Goal: Use online tool/utility: Utilize a website feature to perform a specific function

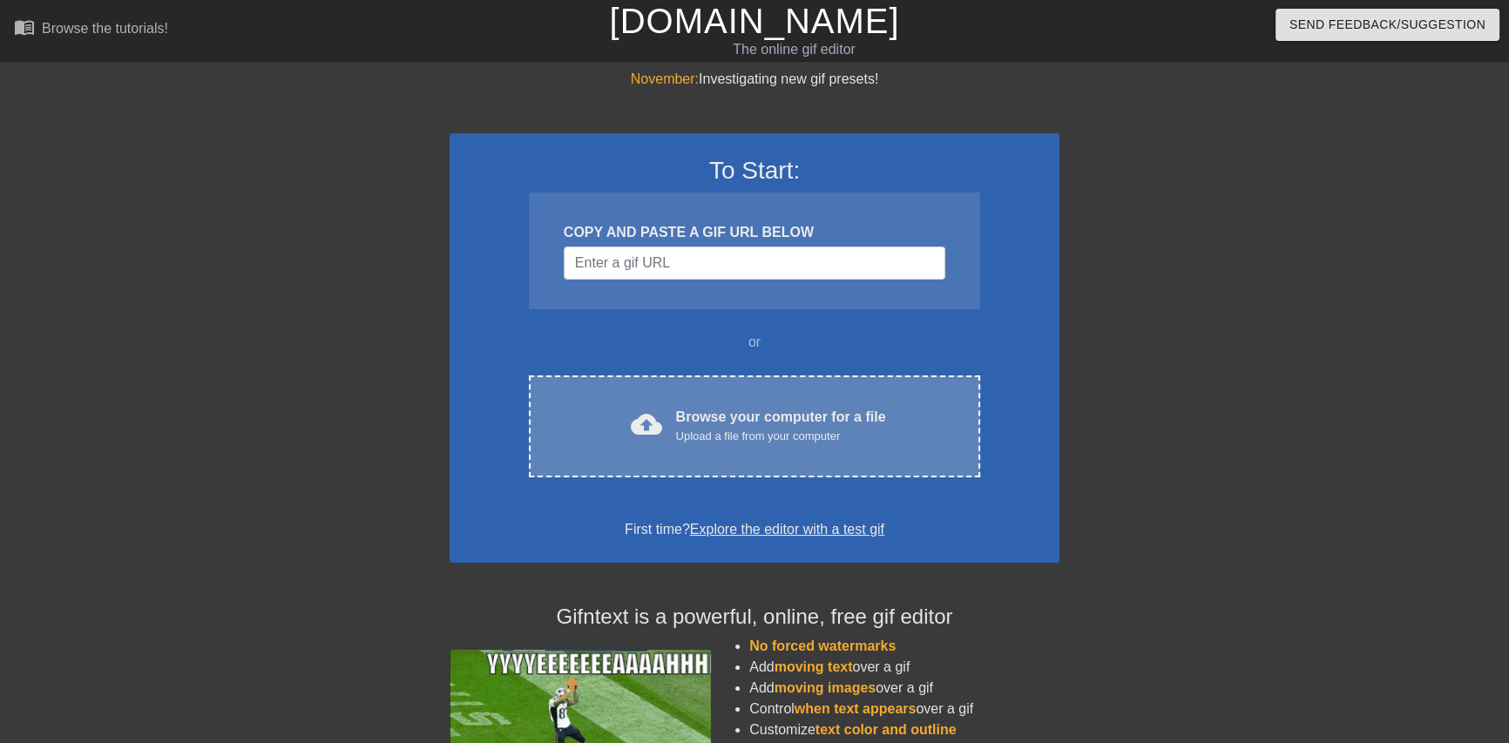
click at [708, 432] on div "Upload a file from your computer" at bounding box center [781, 436] width 210 height 17
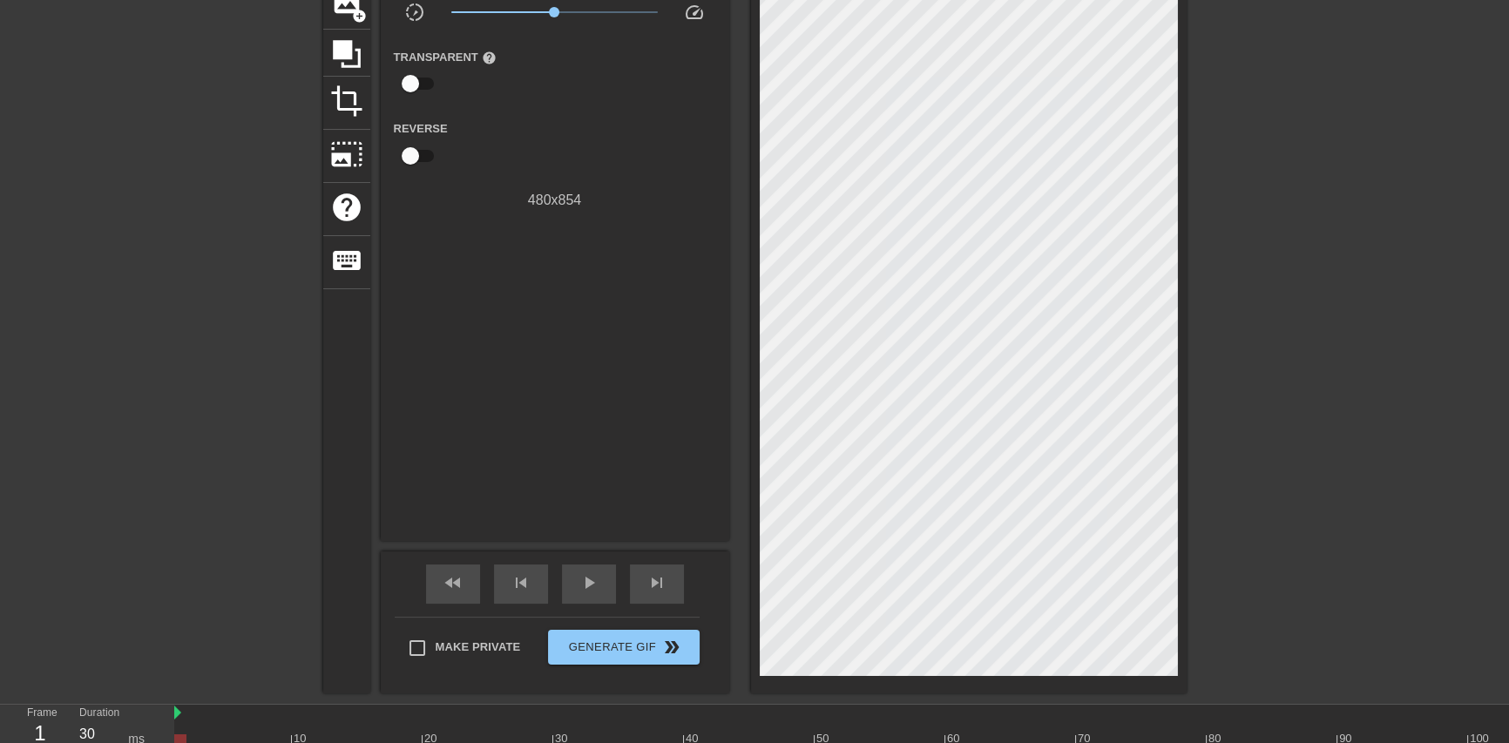
scroll to position [158, 0]
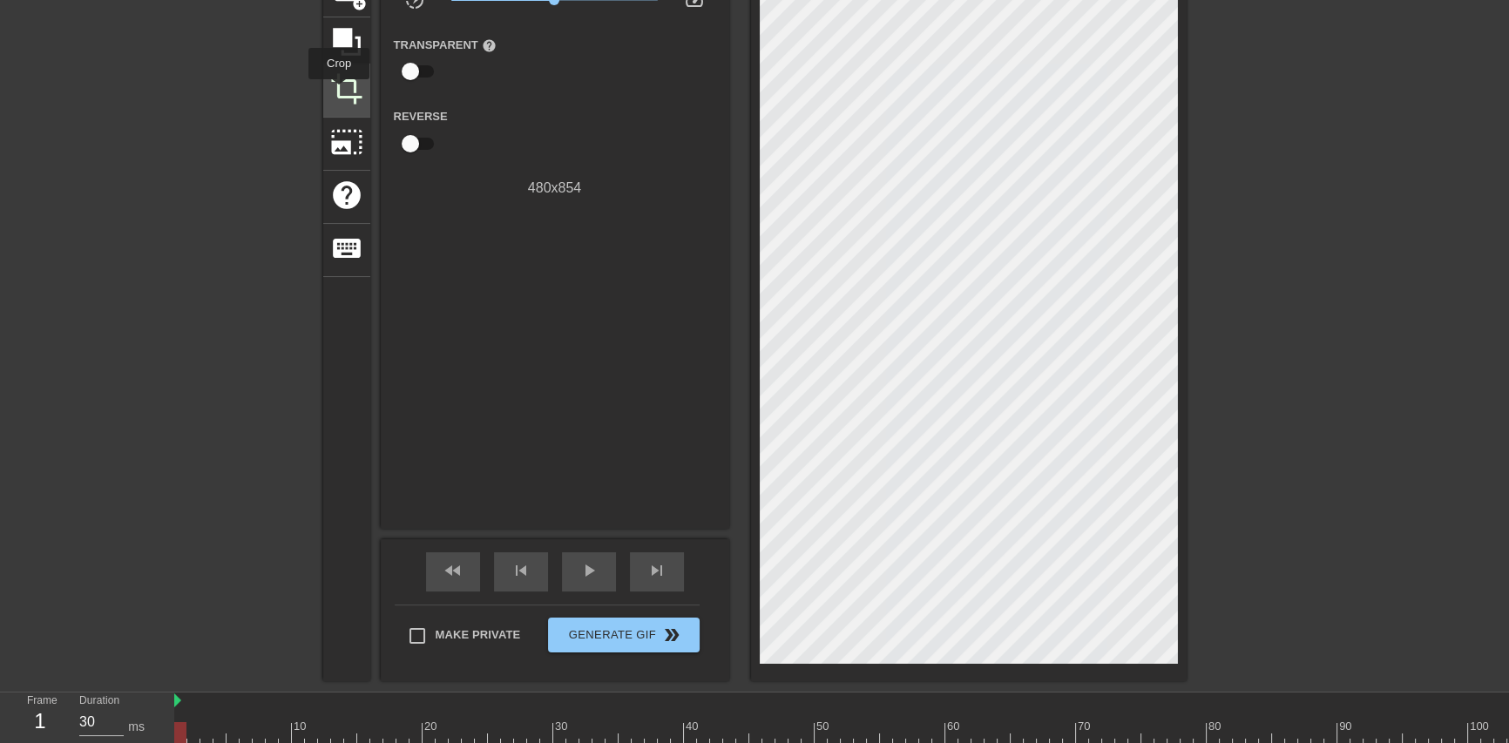
click at [339, 91] on span "crop" at bounding box center [346, 88] width 33 height 33
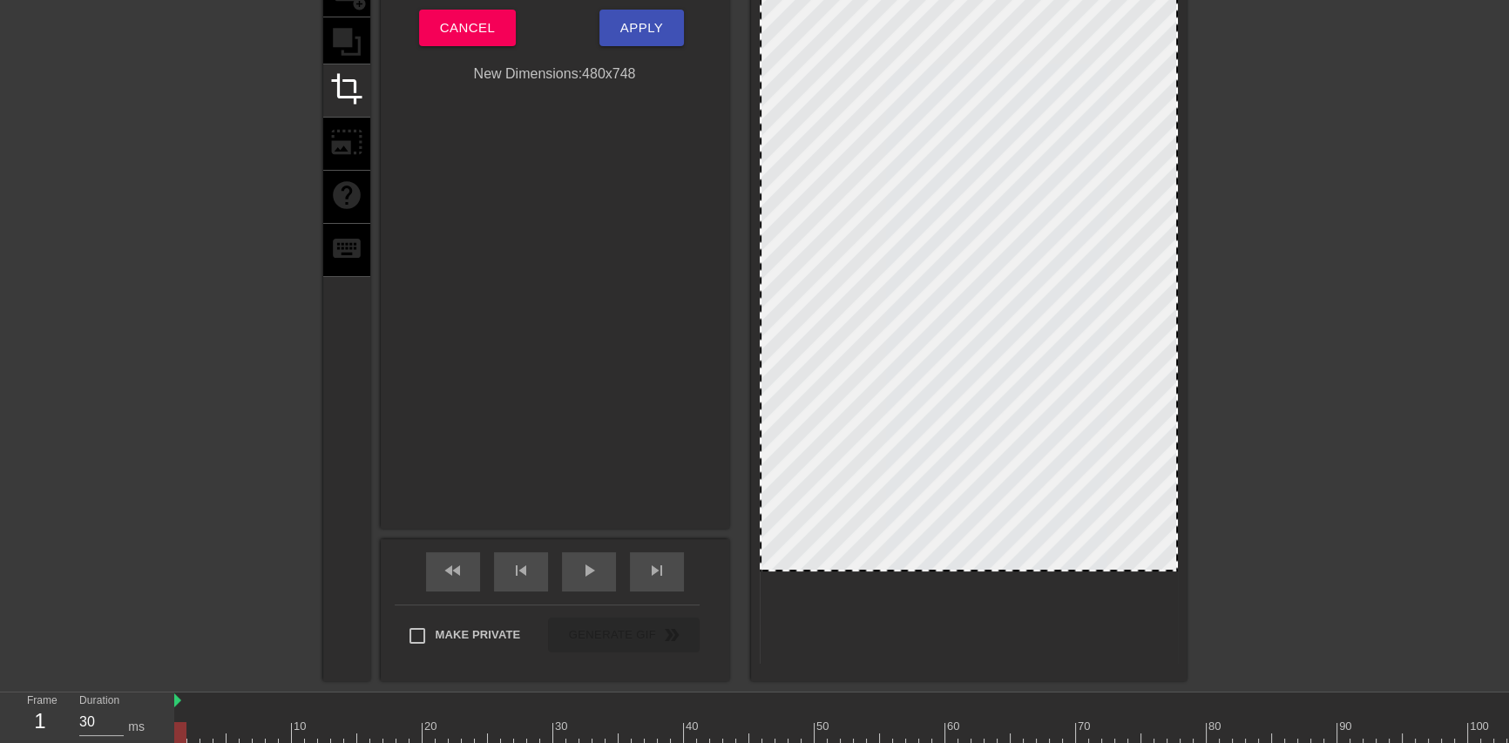
drag, startPoint x: 950, startPoint y: 661, endPoint x: 948, endPoint y: 569, distance: 92.4
click at [948, 569] on div at bounding box center [969, 570] width 415 height 9
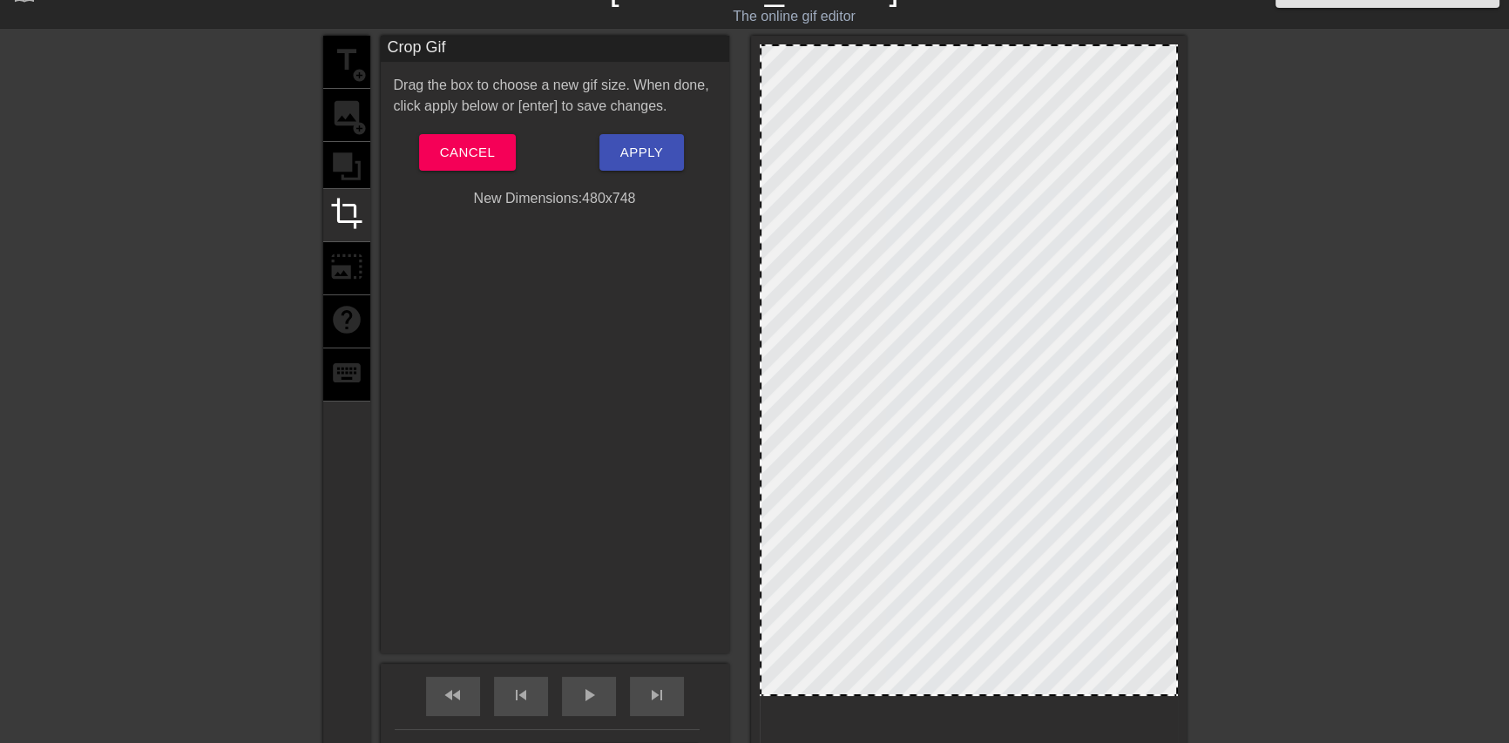
scroll to position [78, 0]
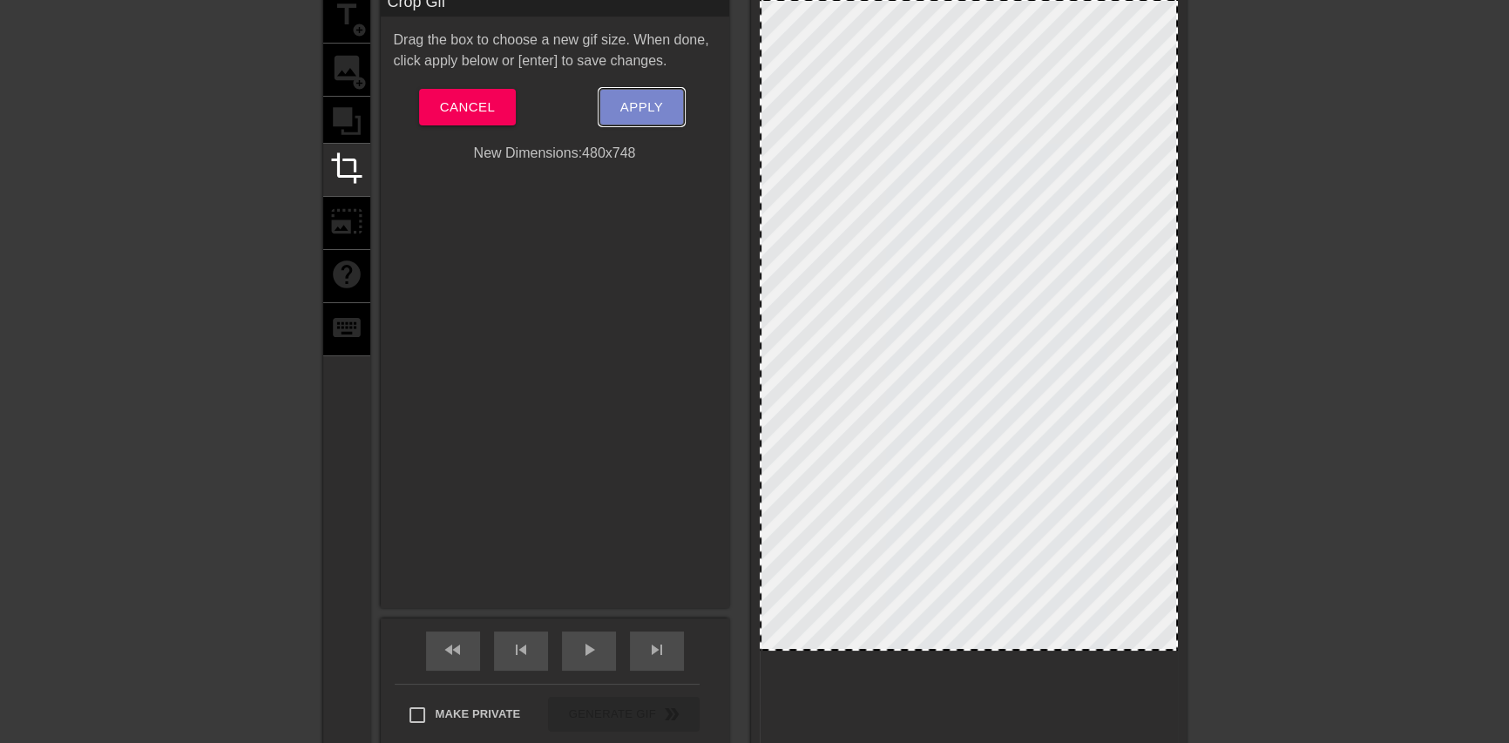
click at [638, 108] on span "Apply" at bounding box center [641, 107] width 43 height 23
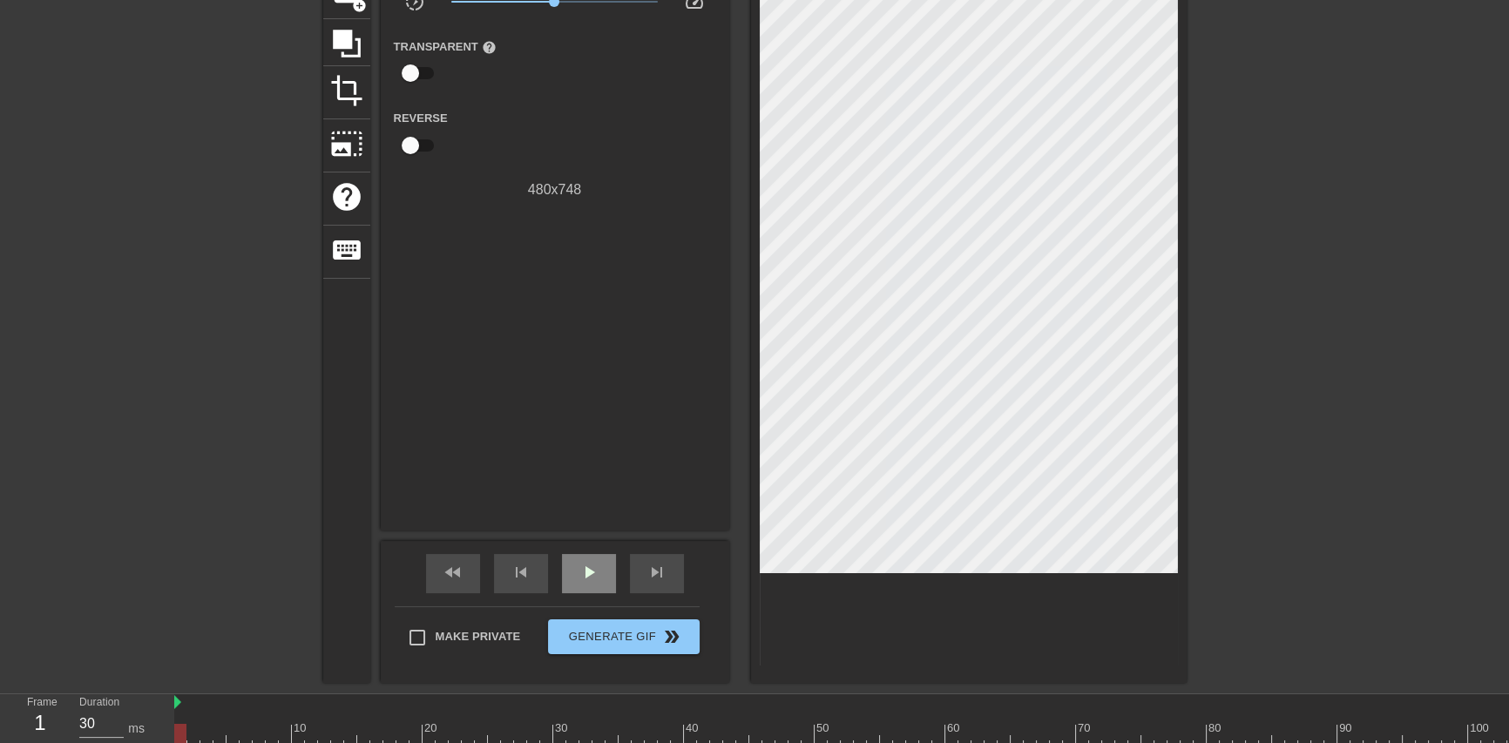
scroll to position [158, 0]
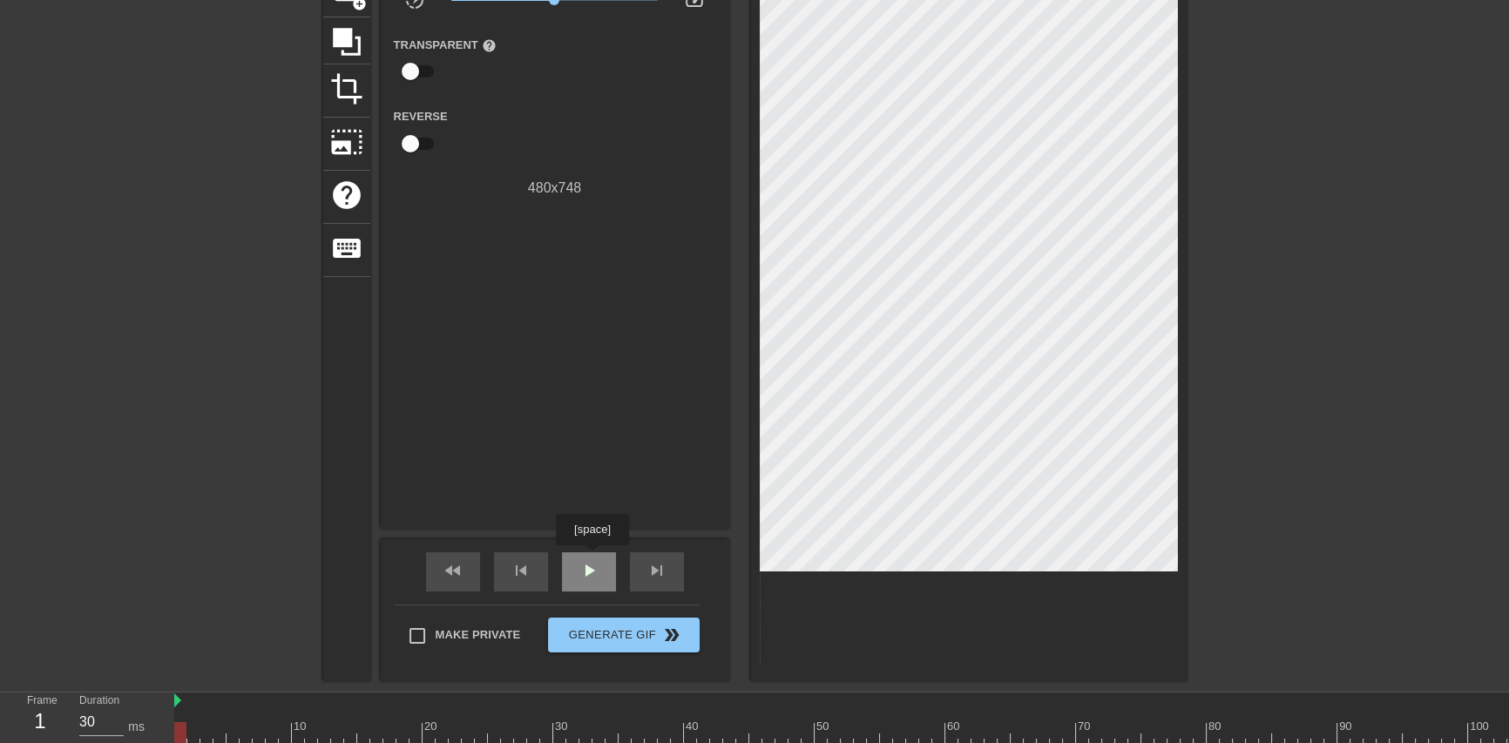
click at [592, 558] on div "play_arrow" at bounding box center [589, 571] width 54 height 39
type input "30"
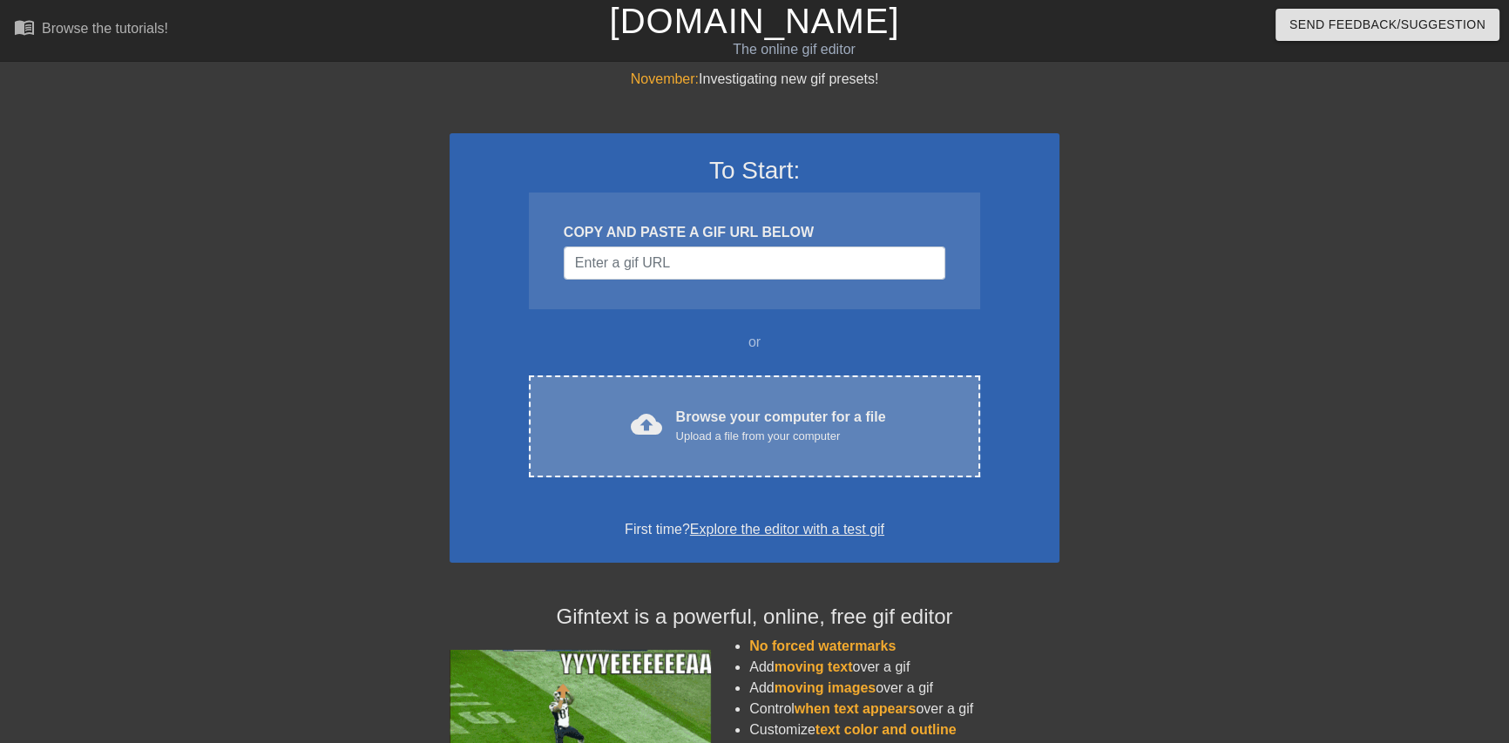
click at [777, 412] on div "Browse your computer for a file Upload a file from your computer" at bounding box center [781, 426] width 210 height 38
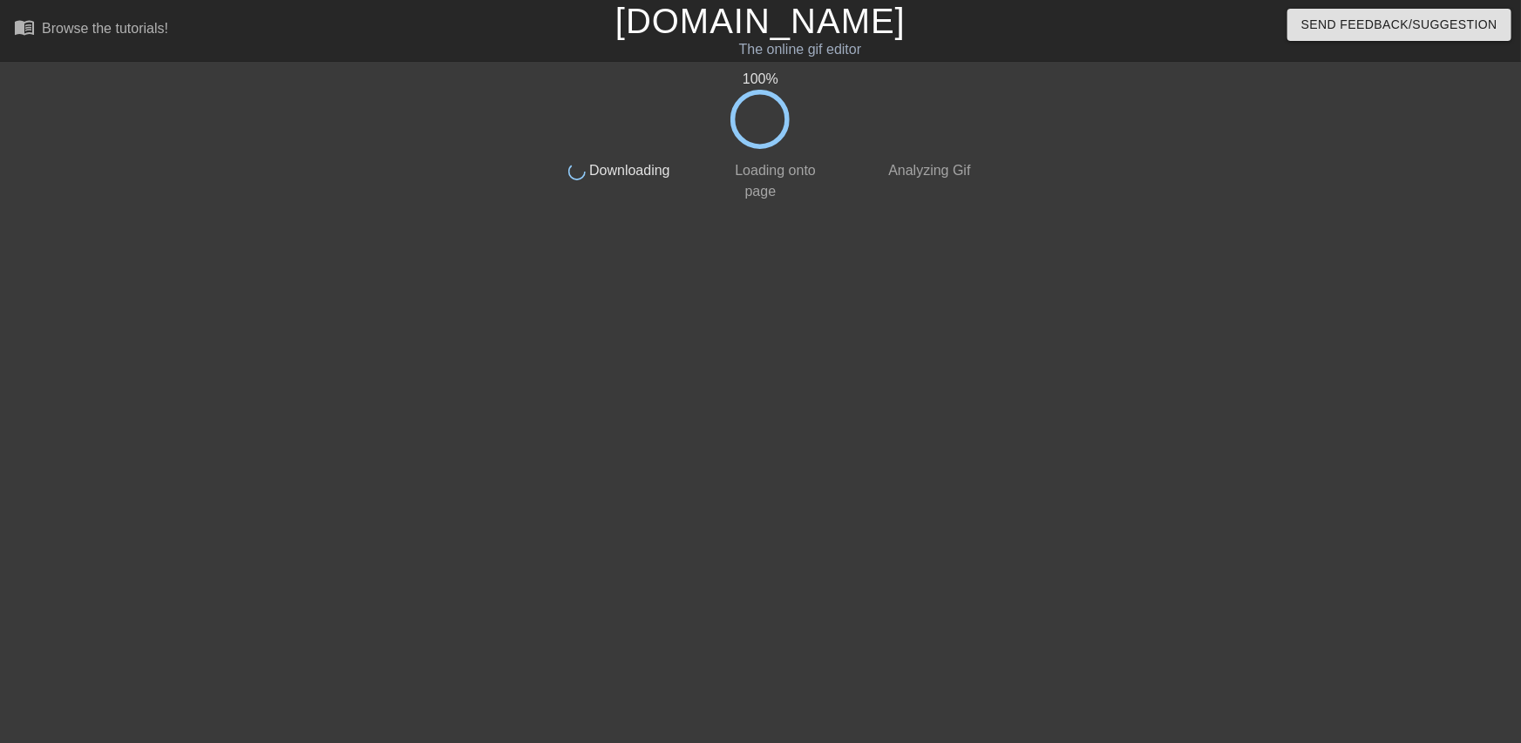
click at [777, 456] on div "100 % done Downloading done Loading onto page done Analyzing Gif" at bounding box center [760, 330] width 437 height 523
click at [693, 32] on link "[DOMAIN_NAME]" at bounding box center [760, 21] width 290 height 38
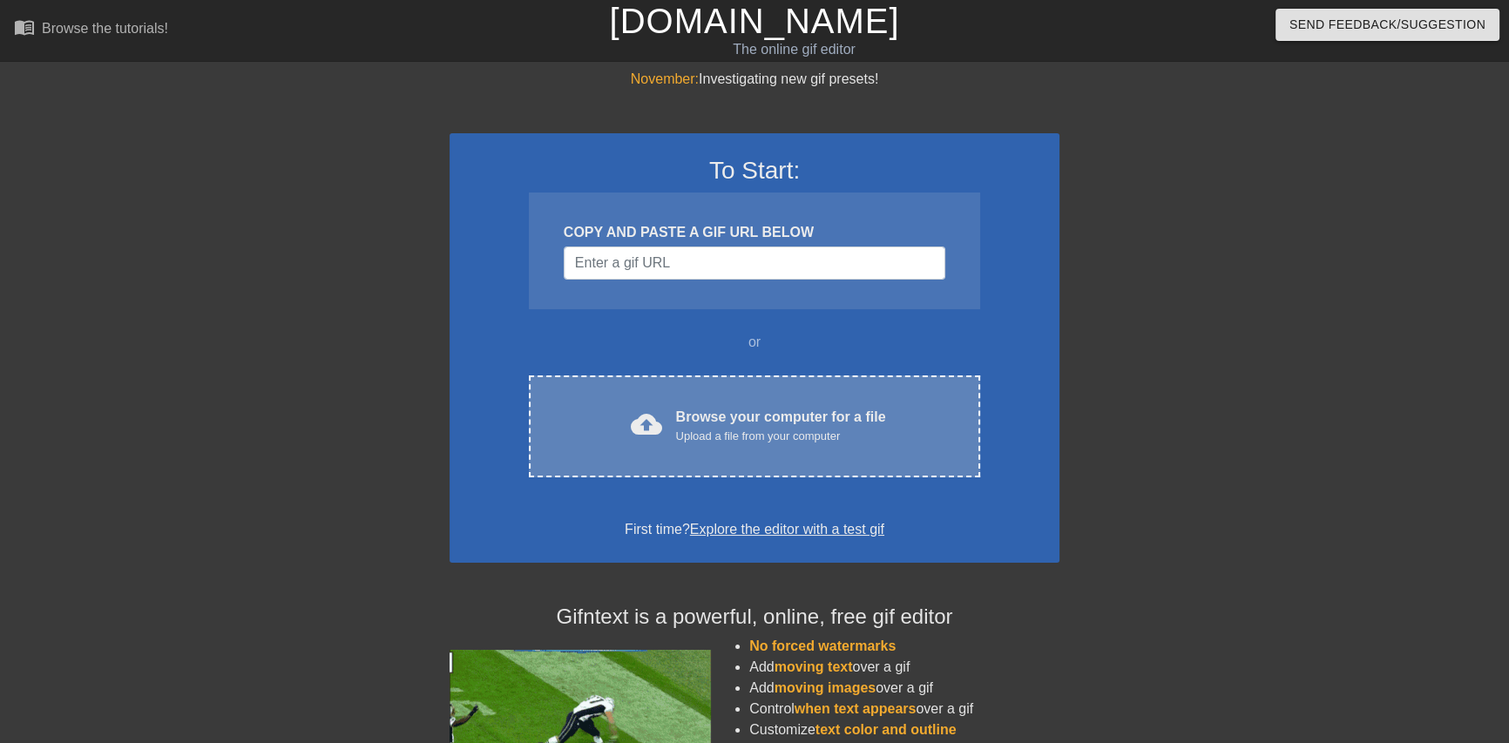
click at [689, 424] on div "Browse your computer for a file Upload a file from your computer" at bounding box center [781, 426] width 210 height 38
click at [721, 413] on div "Browse your computer for a file Upload a file from your computer" at bounding box center [781, 426] width 210 height 38
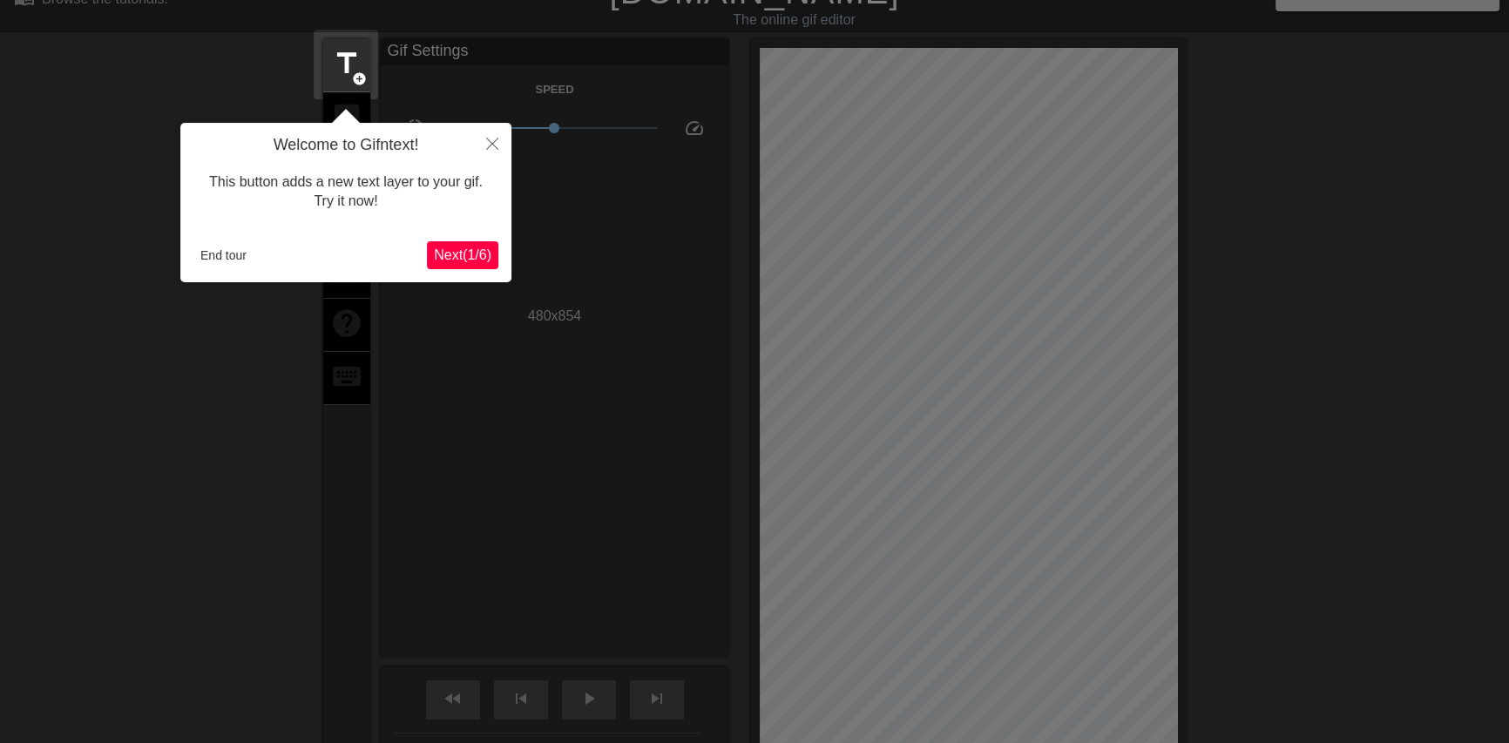
scroll to position [43, 0]
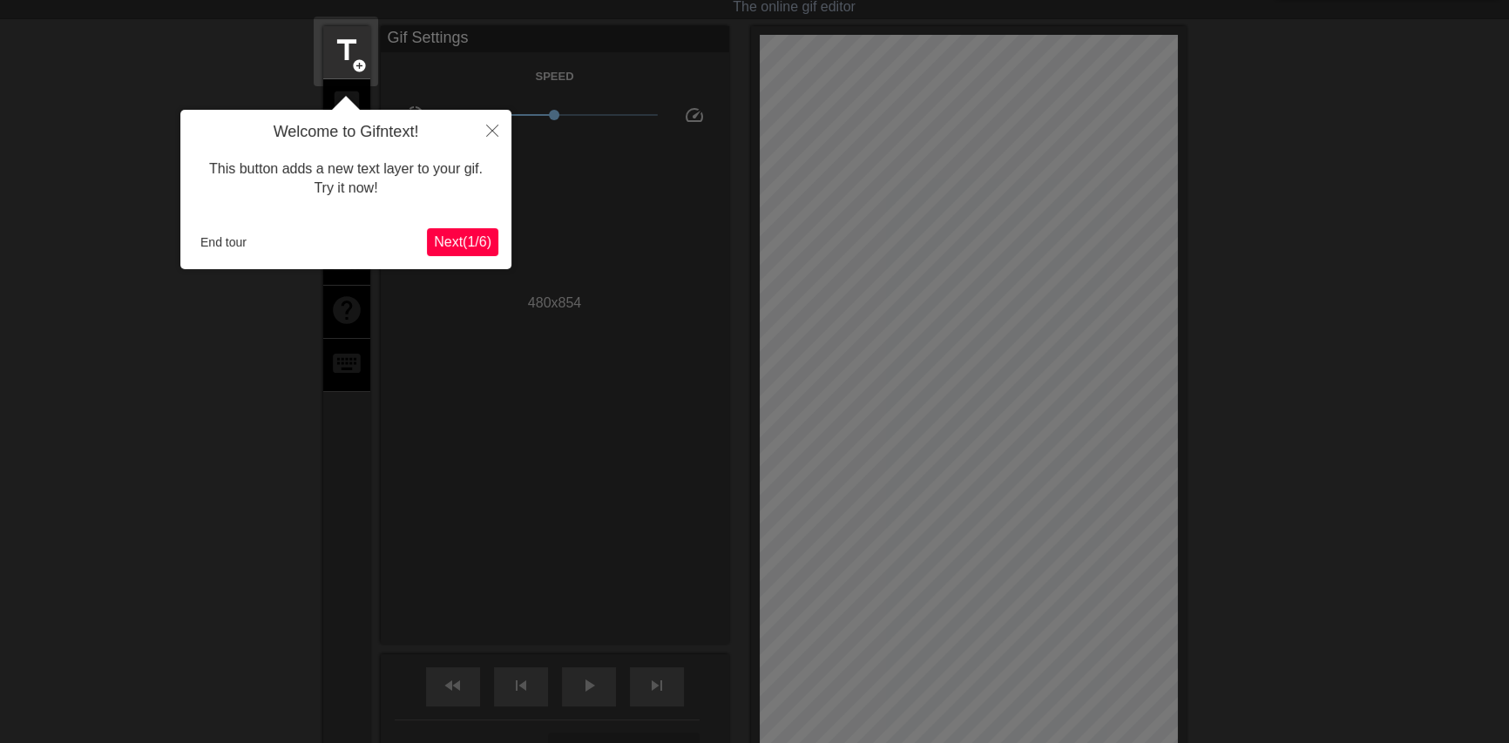
click at [481, 249] on span "Next ( 1 / 6 )" at bounding box center [463, 241] width 58 height 15
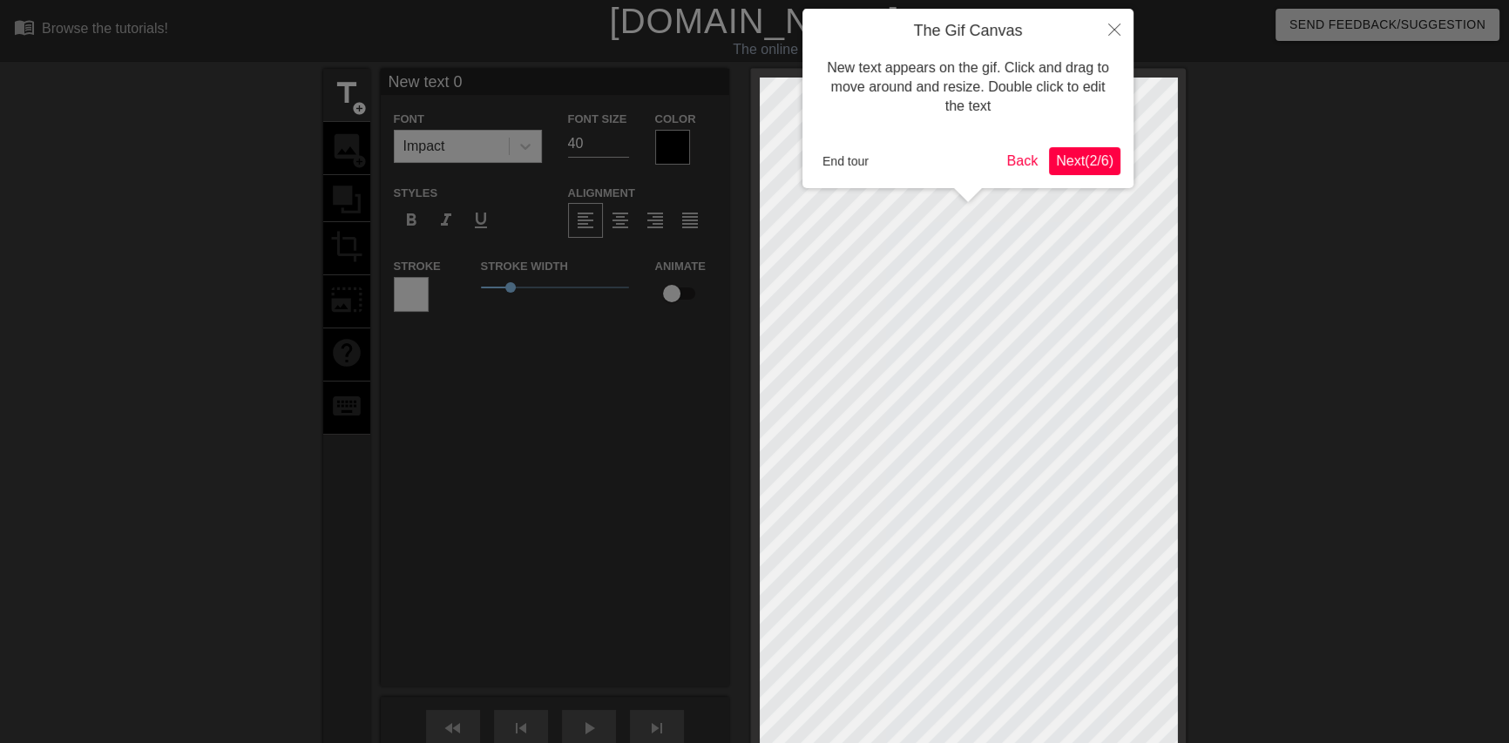
click at [1067, 157] on span "Next ( 2 / 6 )" at bounding box center [1085, 160] width 58 height 15
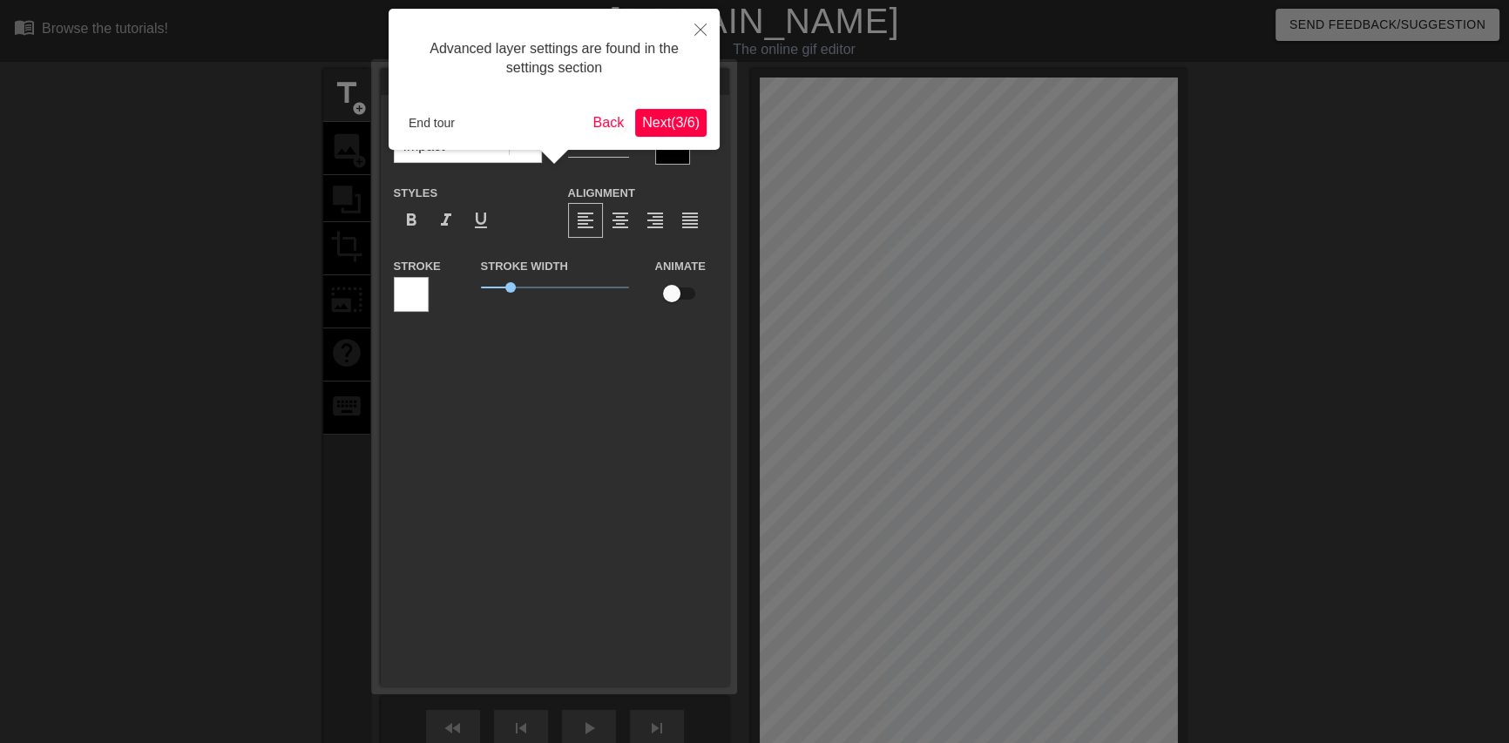
scroll to position [43, 0]
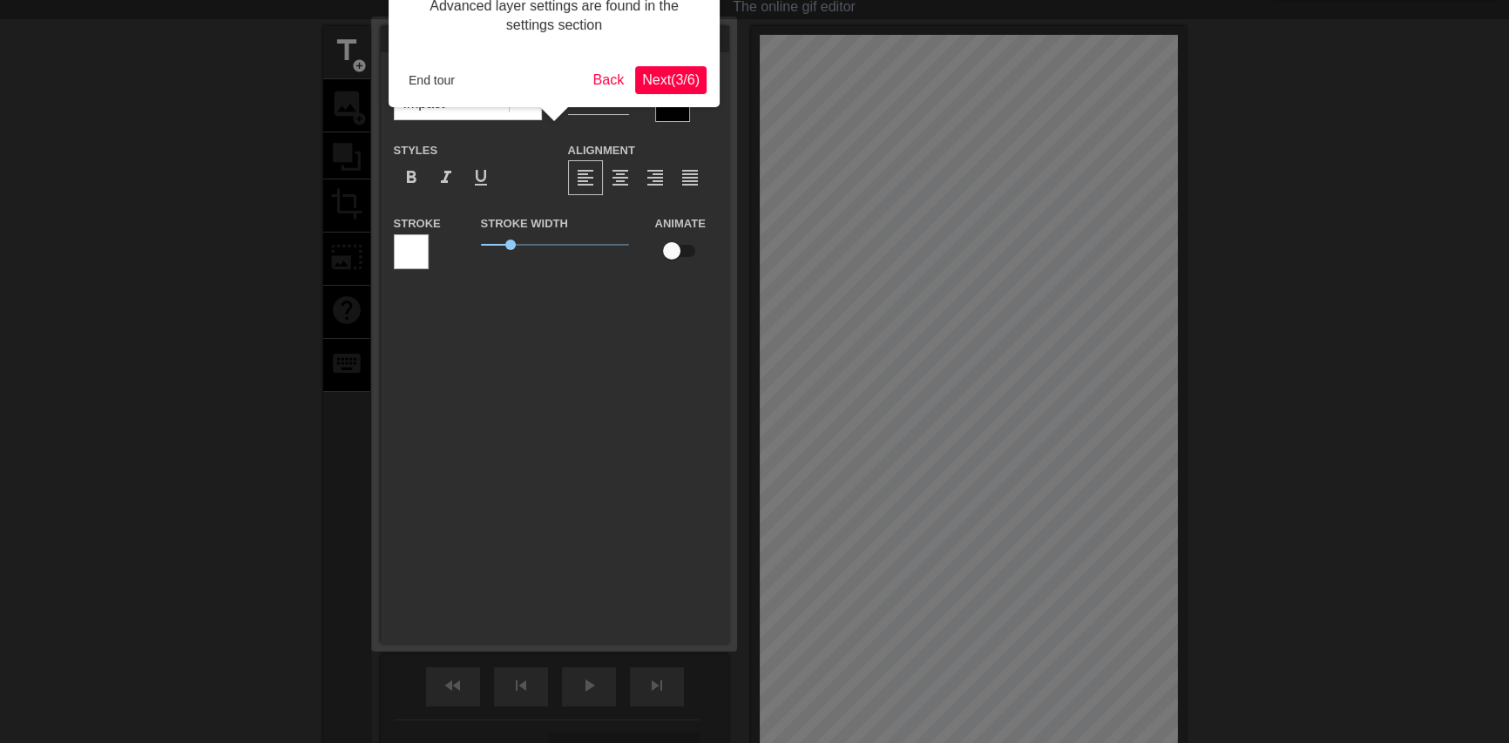
click at [697, 82] on span "Next ( 3 / 6 )" at bounding box center [671, 79] width 58 height 15
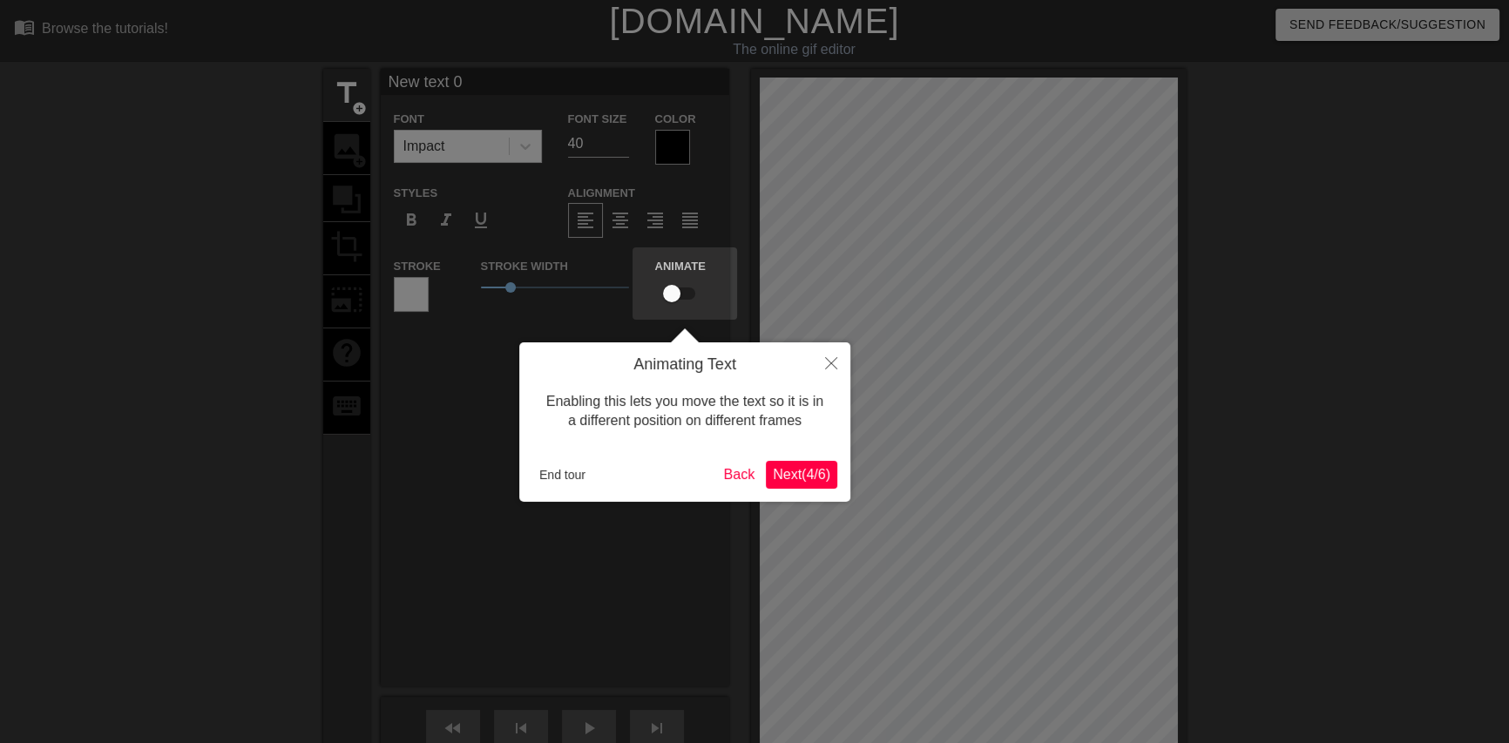
click at [801, 479] on span "Next ( 4 / 6 )" at bounding box center [802, 474] width 58 height 15
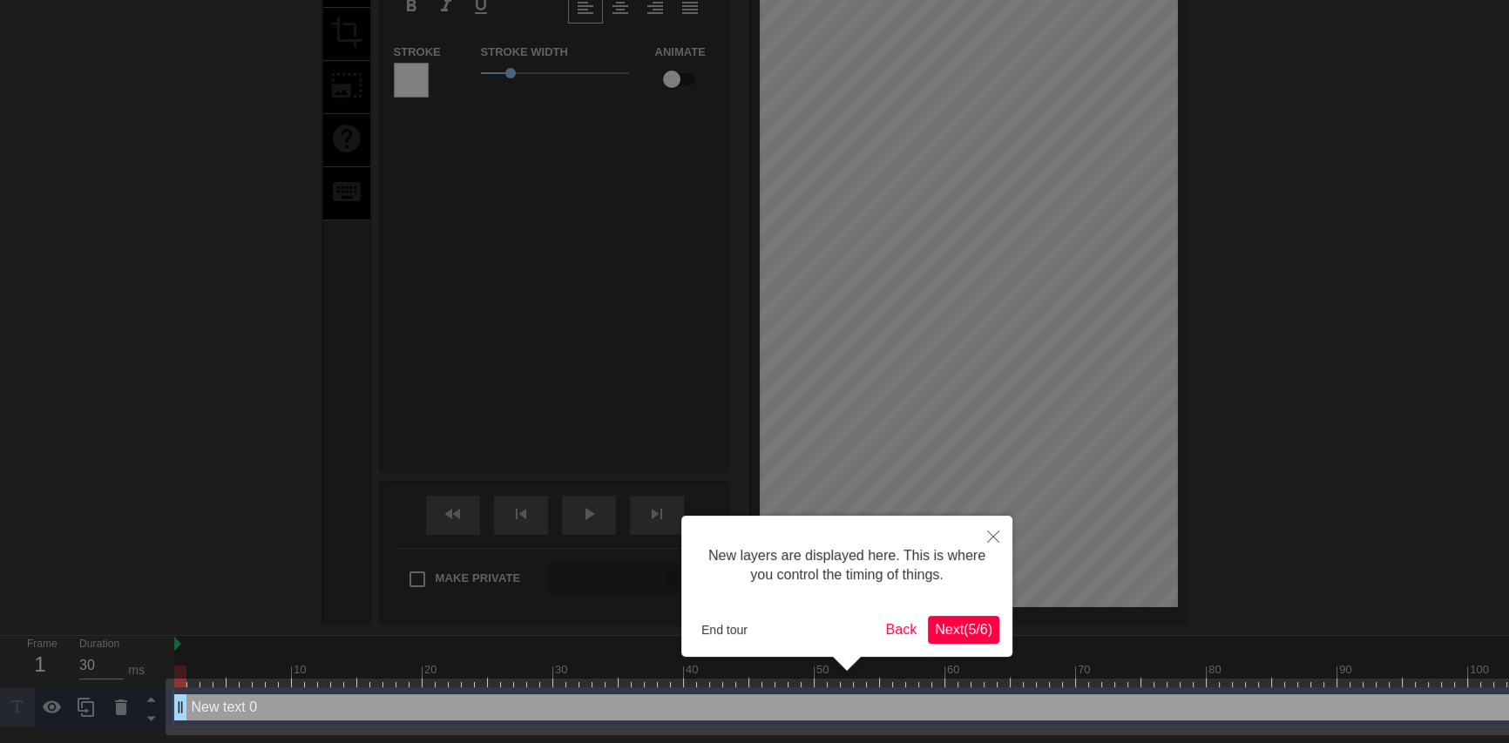
click at [959, 619] on button "Next ( 5 / 6 )" at bounding box center [963, 630] width 71 height 28
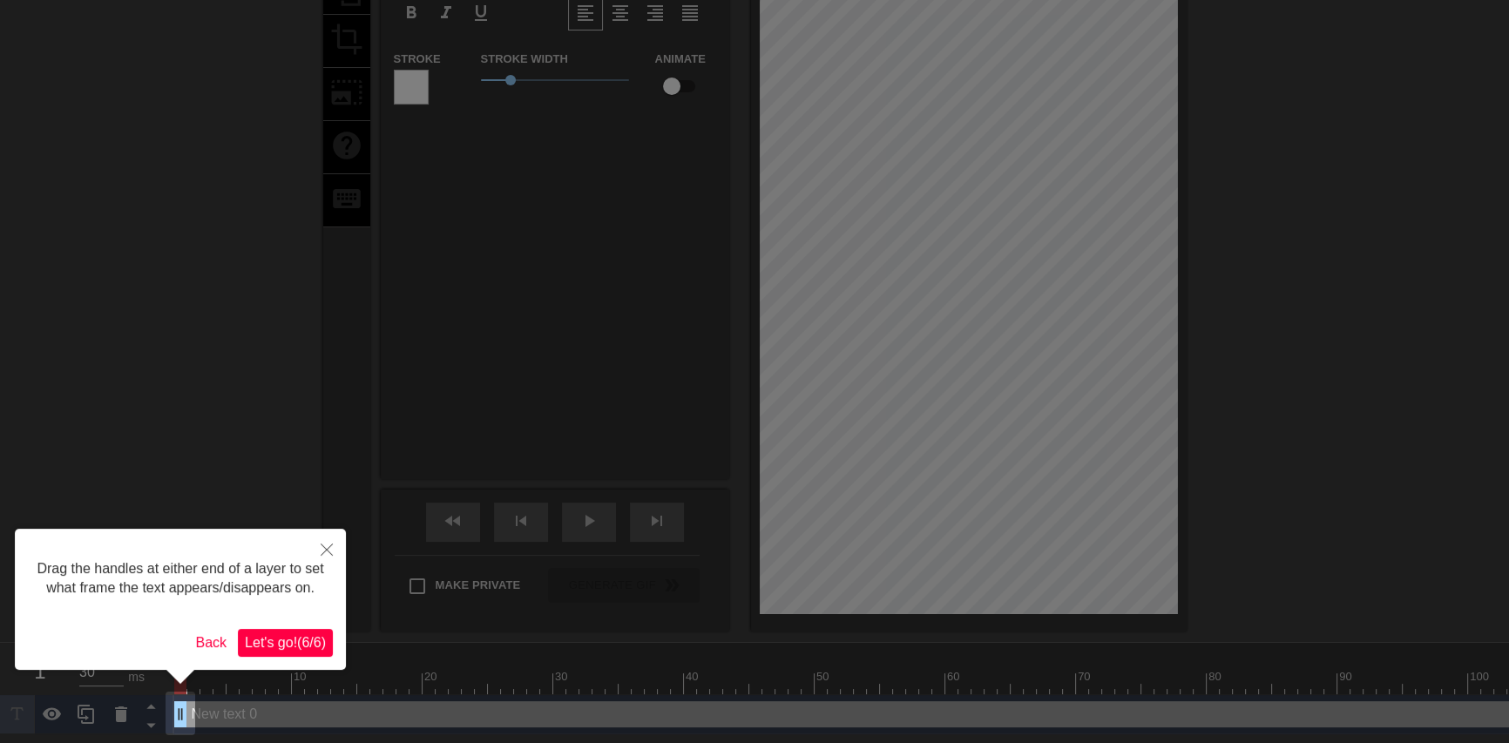
drag, startPoint x: 314, startPoint y: 638, endPoint x: 369, endPoint y: 625, distance: 57.3
click at [312, 640] on span "Let's go! ( 6 / 6 )" at bounding box center [285, 642] width 81 height 15
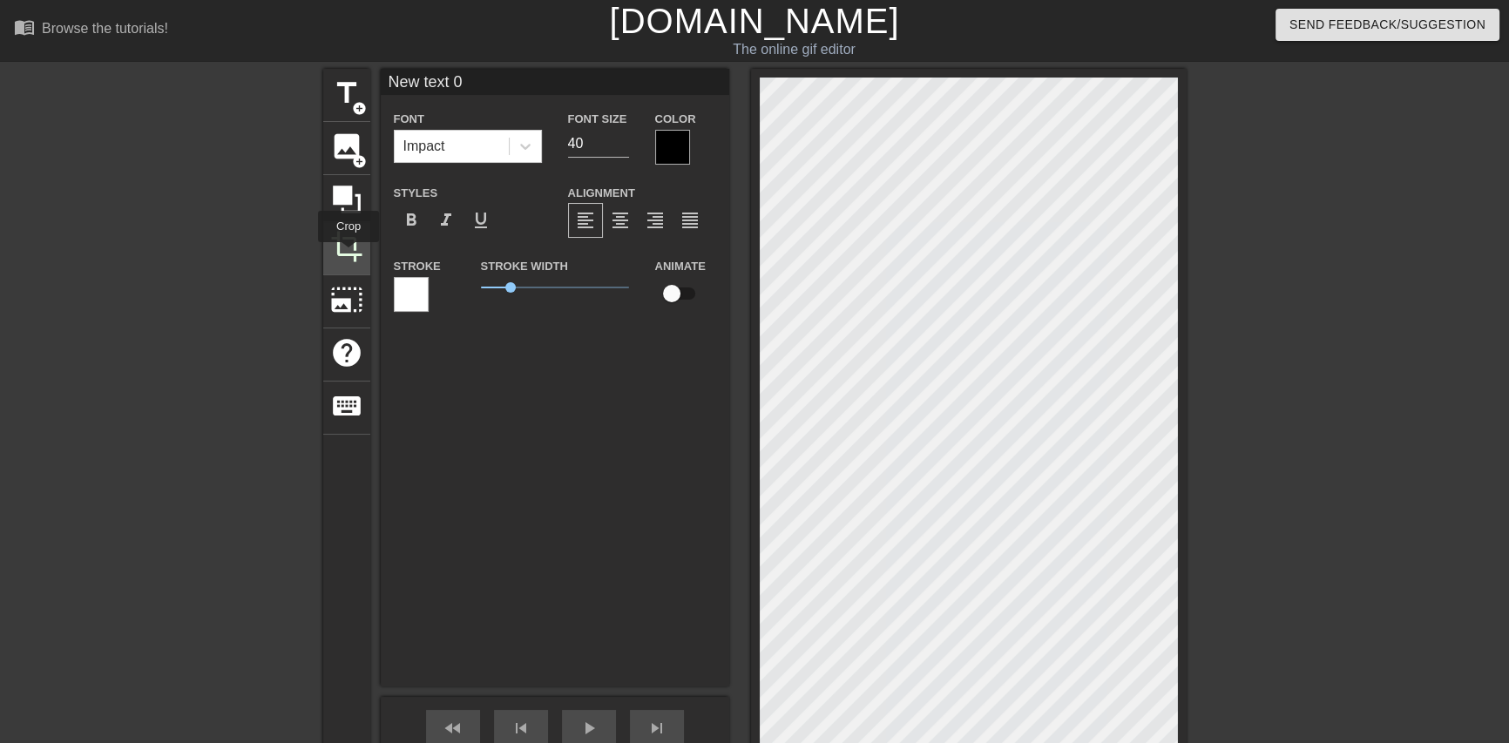
click at [349, 254] on span "crop" at bounding box center [346, 246] width 33 height 33
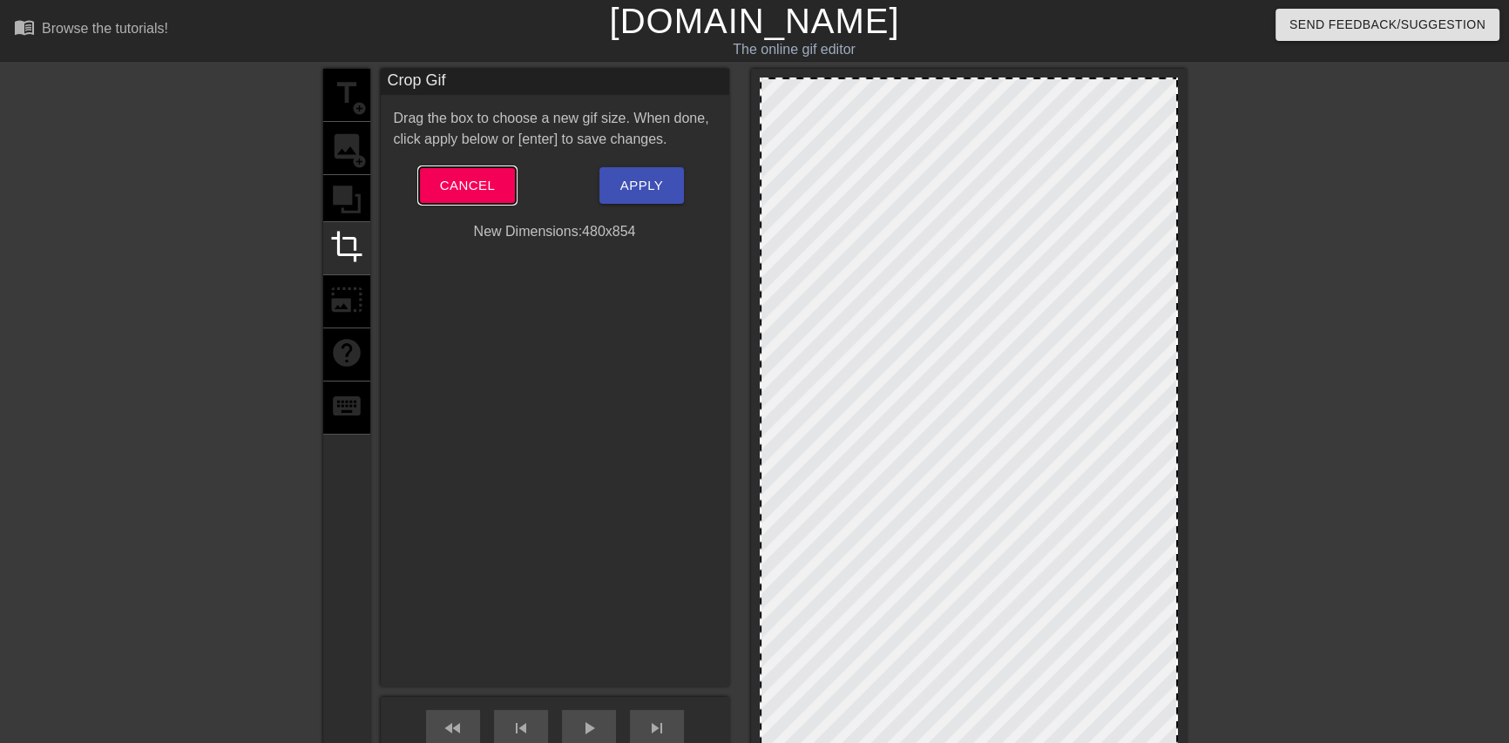
click at [502, 187] on button "Cancel" at bounding box center [467, 185] width 97 height 37
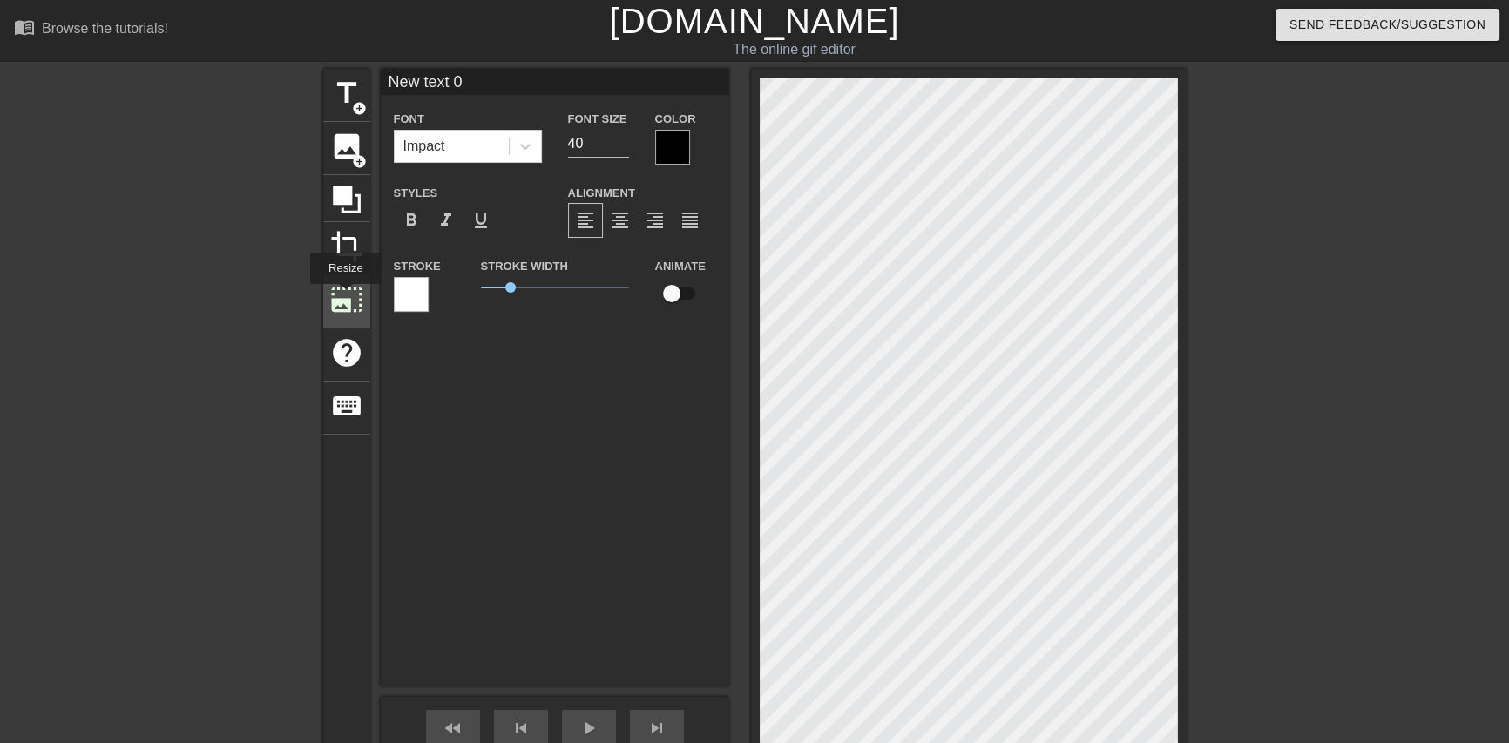
click at [344, 296] on span "photo_size_select_large" at bounding box center [346, 299] width 33 height 33
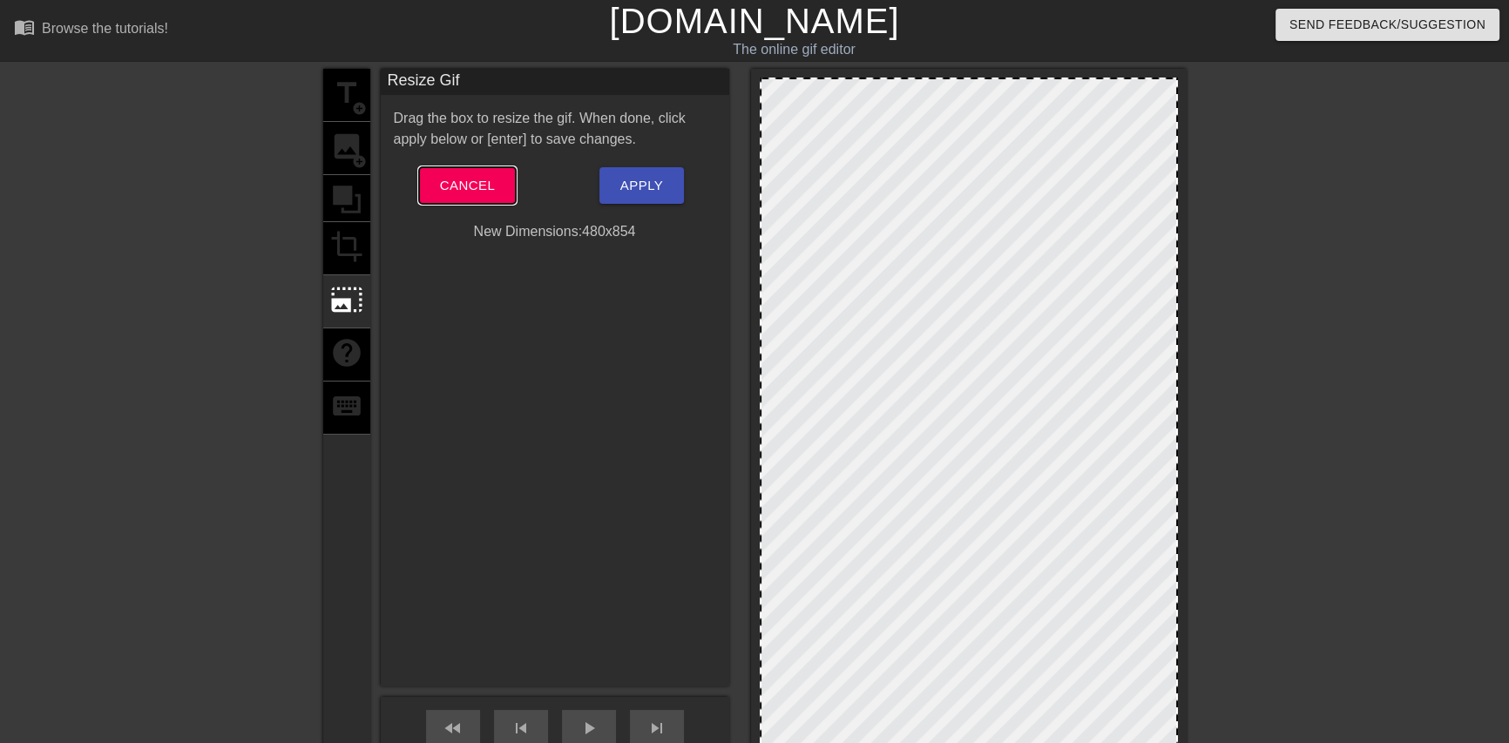
click at [473, 186] on span "Cancel" at bounding box center [467, 185] width 55 height 23
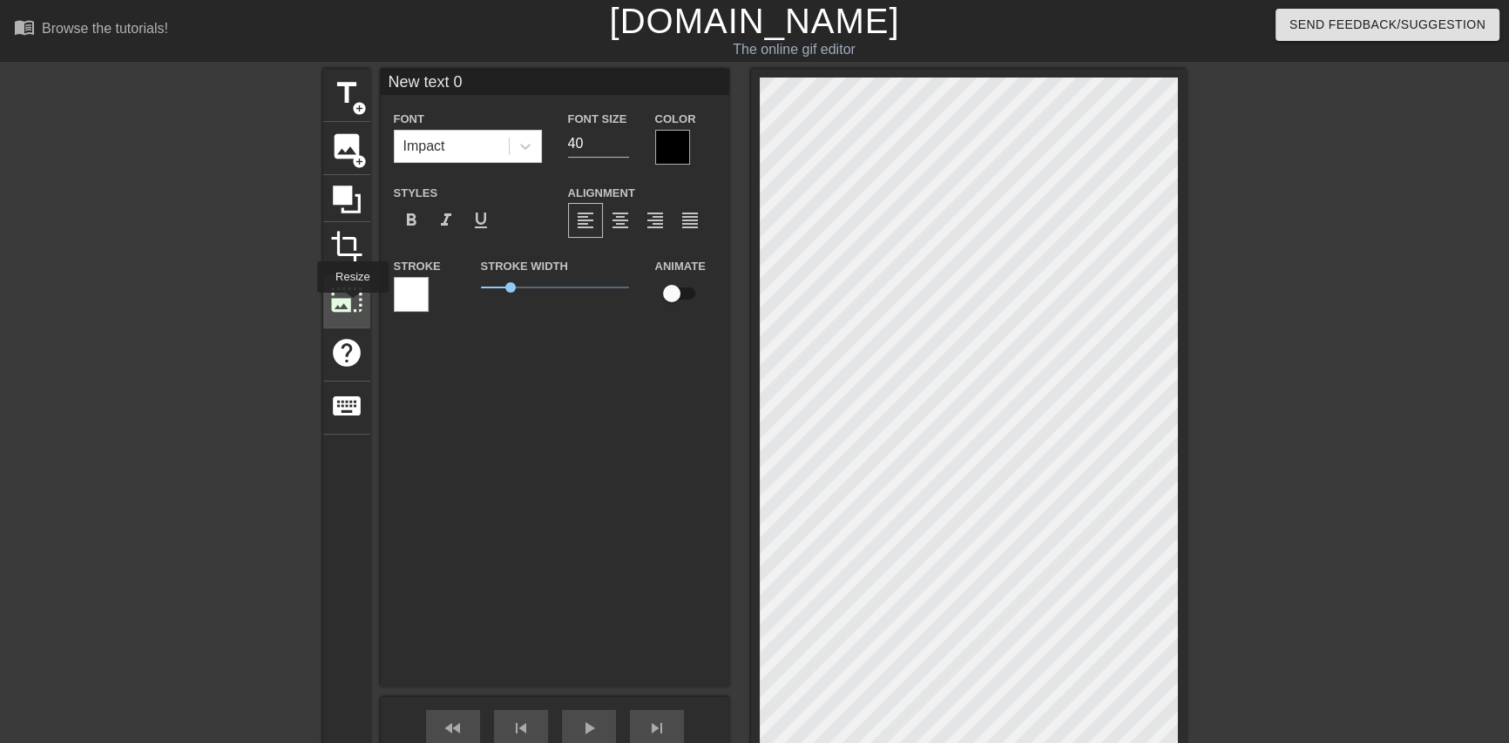
click at [351, 305] on span "photo_size_select_large" at bounding box center [346, 299] width 33 height 33
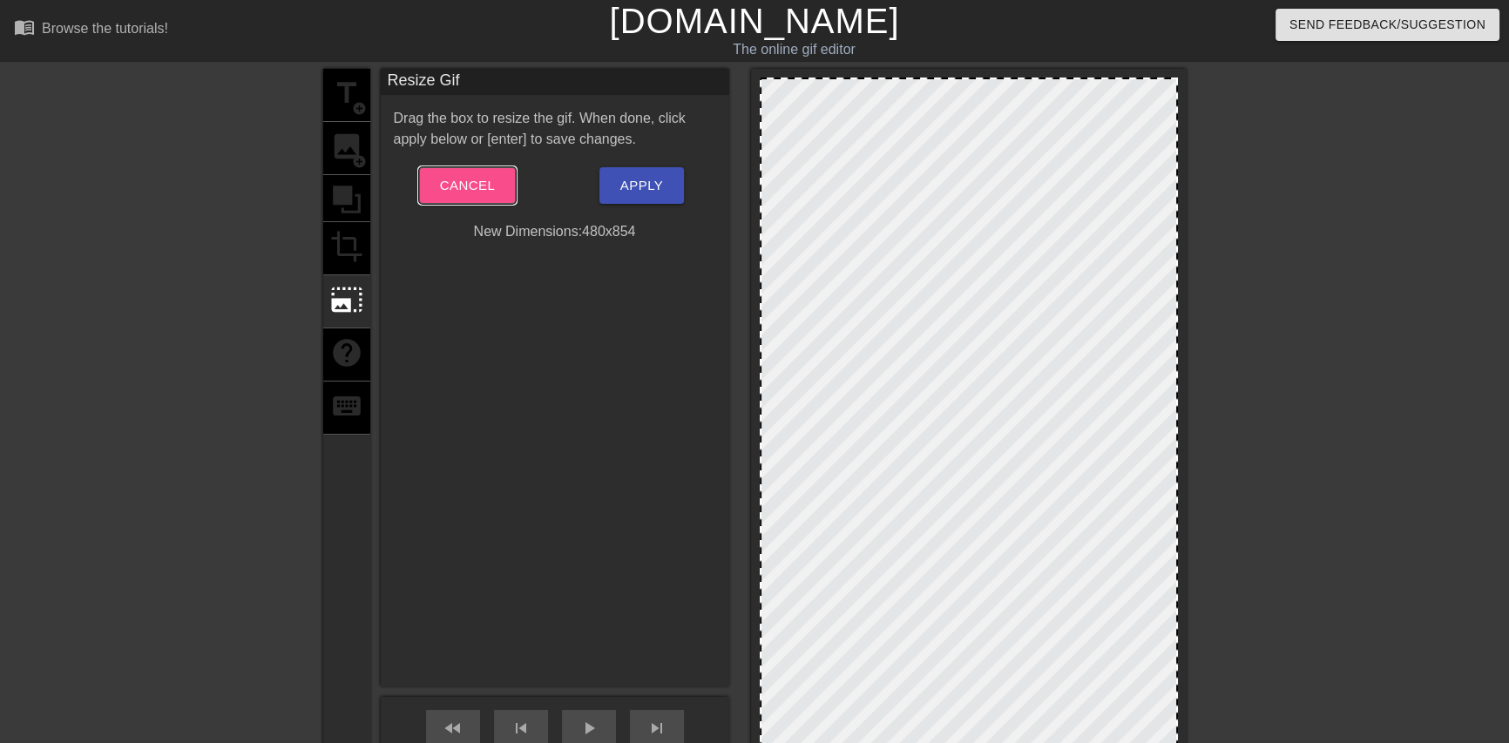
click at [485, 191] on span "Cancel" at bounding box center [467, 185] width 55 height 23
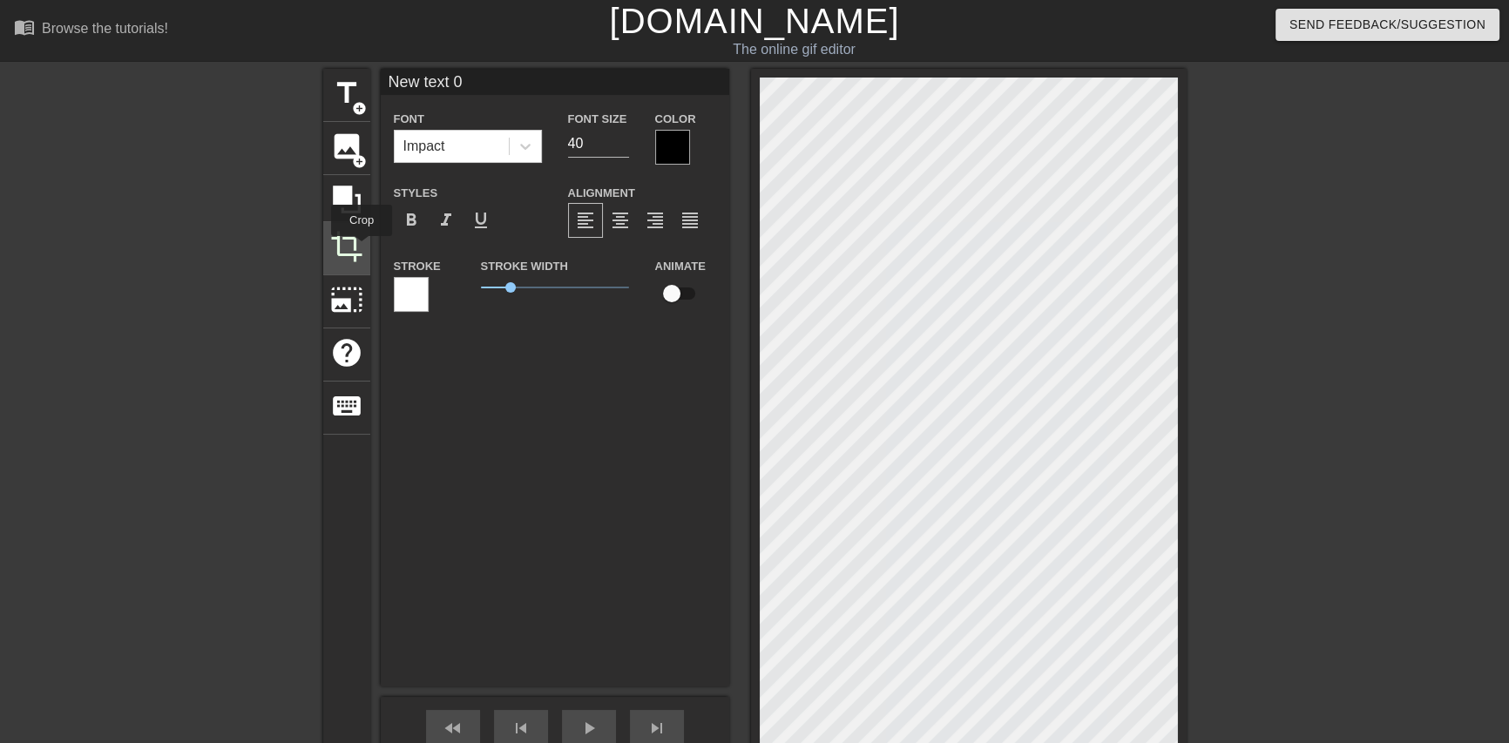
click at [362, 248] on span "crop" at bounding box center [346, 246] width 33 height 33
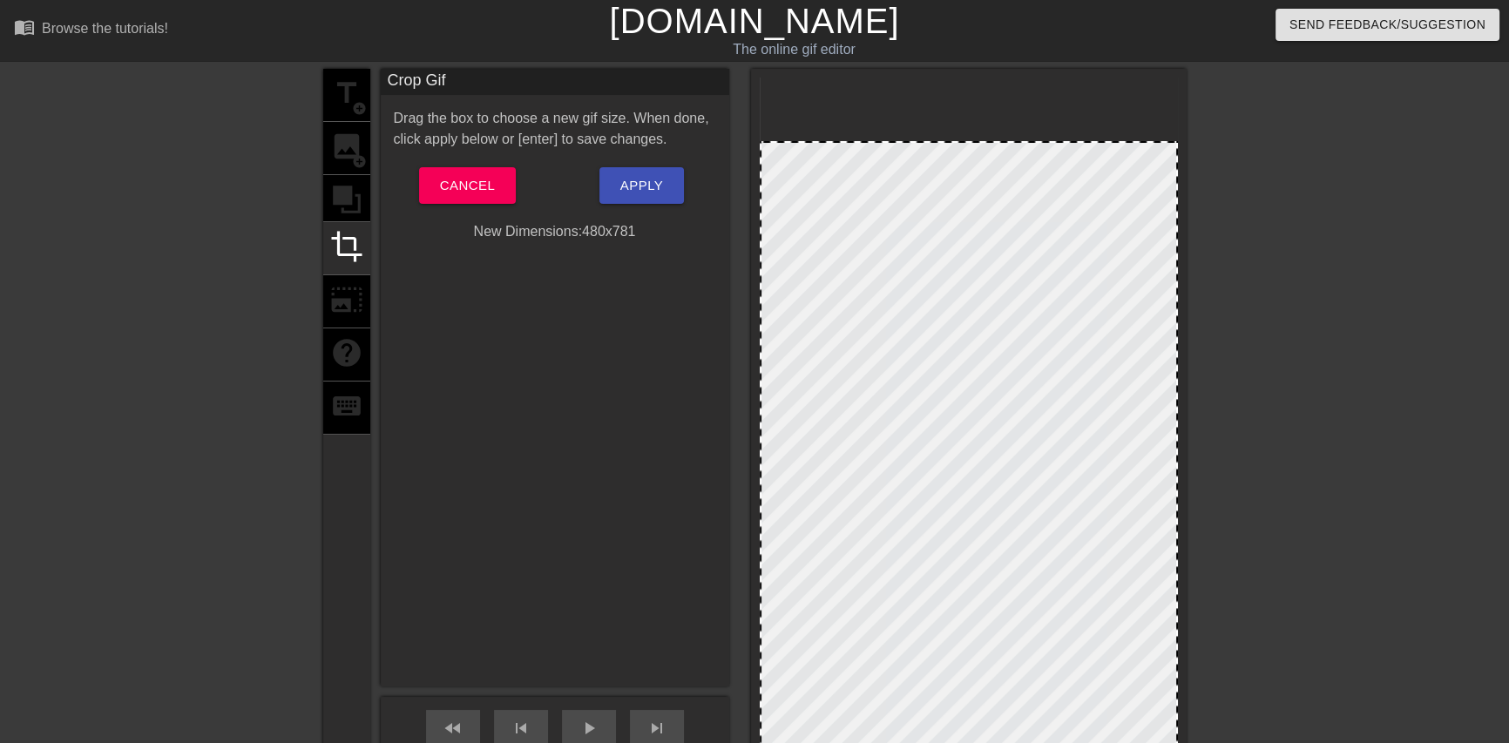
drag, startPoint x: 1090, startPoint y: 78, endPoint x: 1081, endPoint y: 141, distance: 64.3
click at [1081, 141] on div at bounding box center [969, 143] width 415 height 9
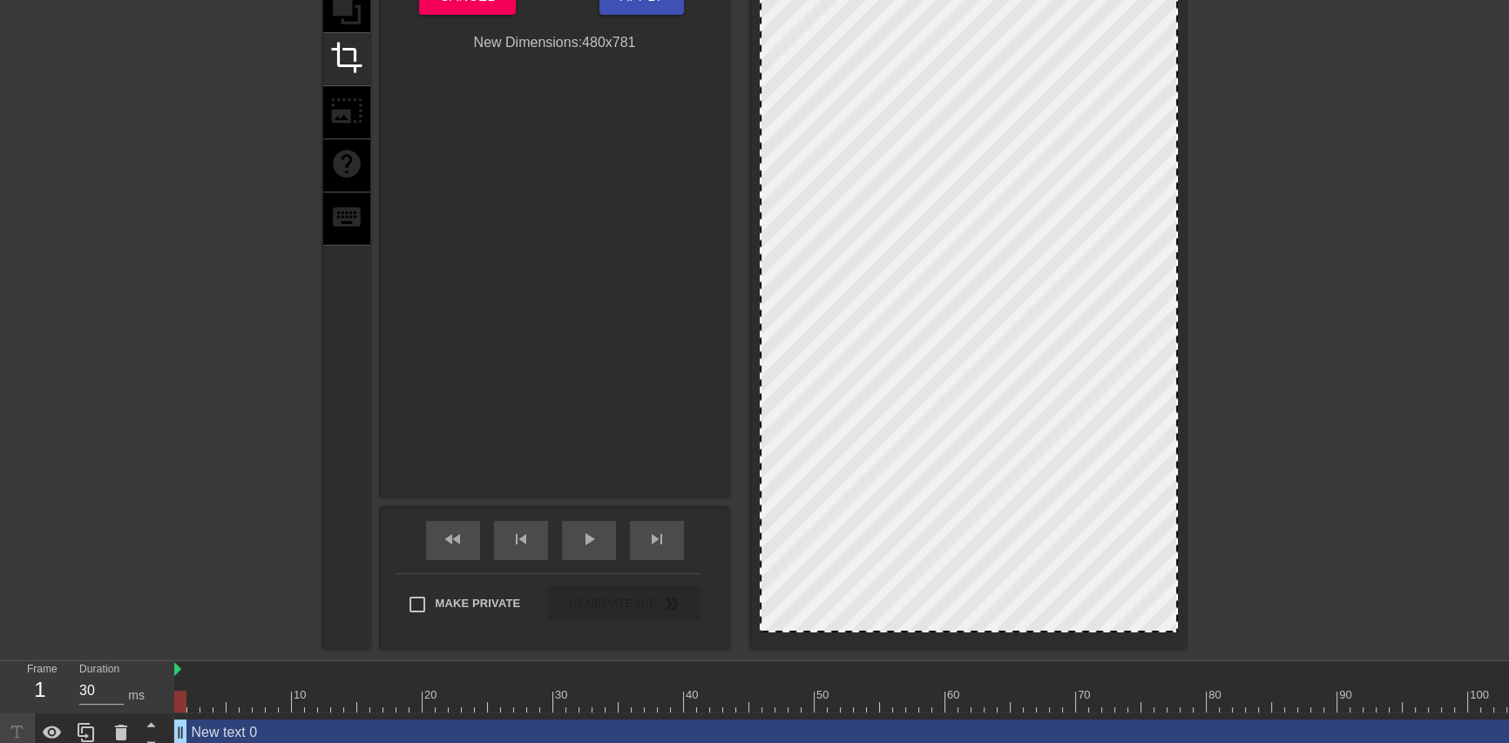
scroll to position [201, 0]
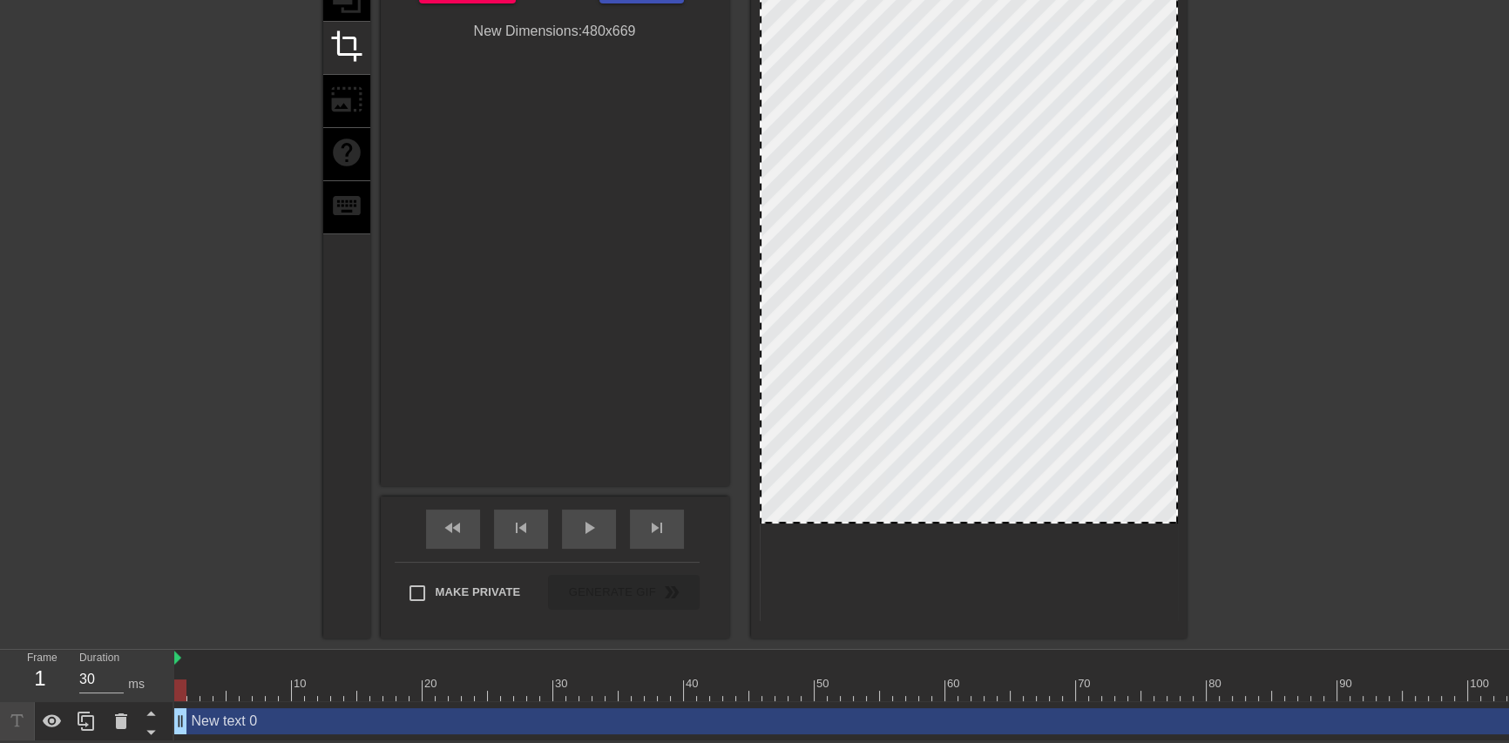
drag, startPoint x: 1048, startPoint y: 613, endPoint x: 1070, endPoint y: 516, distance: 100.0
click at [606, 527] on div "play_arrow" at bounding box center [589, 529] width 54 height 39
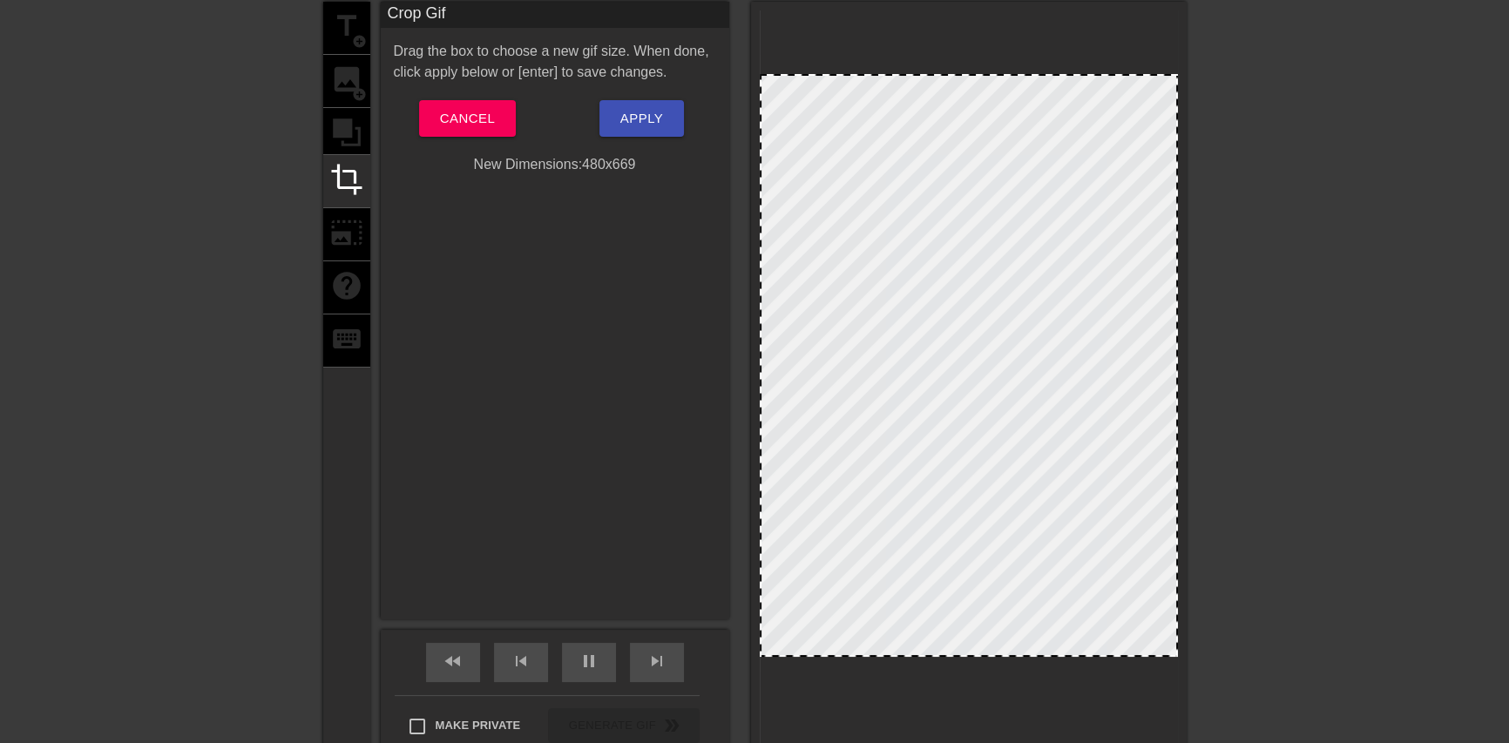
scroll to position [122, 0]
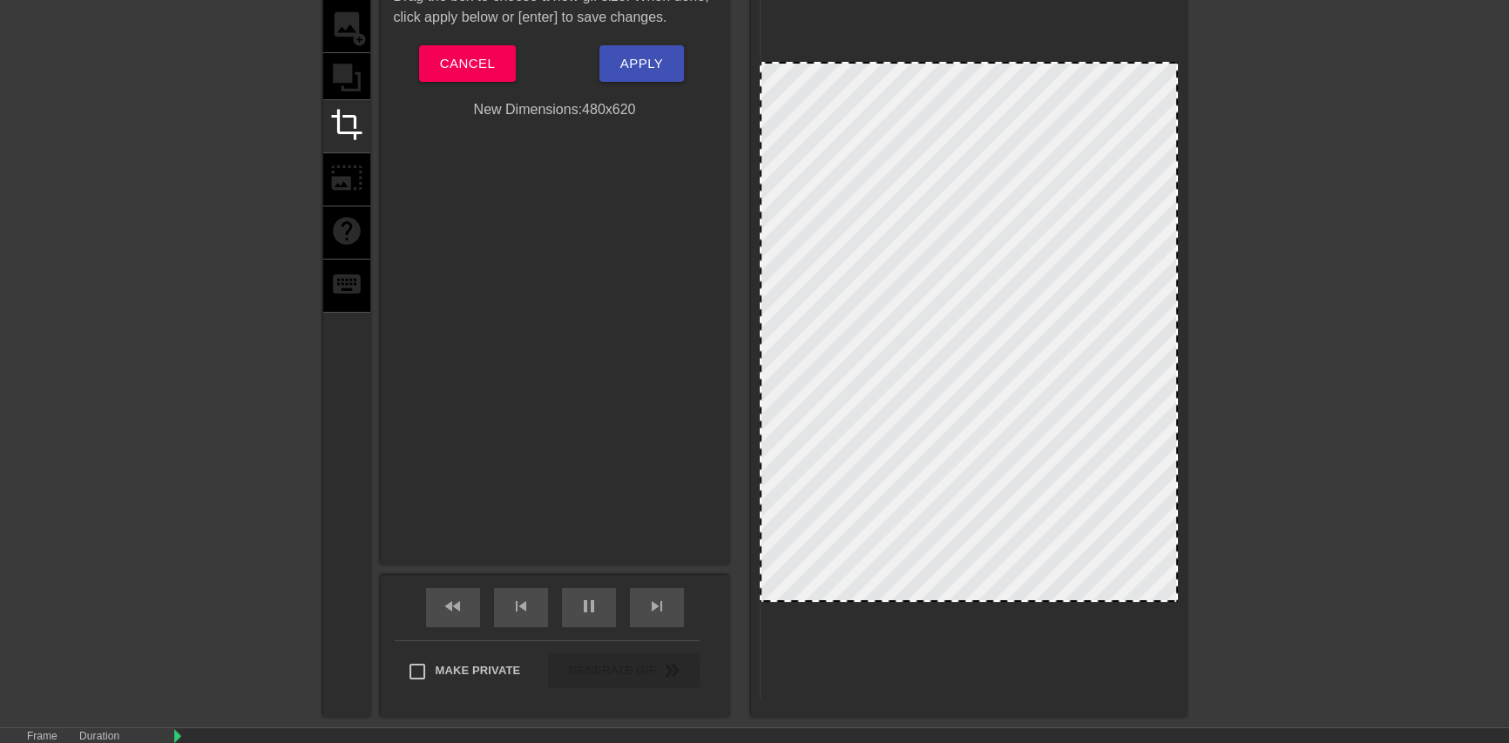
drag, startPoint x: 962, startPoint y: 18, endPoint x: 979, endPoint y: 61, distance: 45.8
click at [979, 61] on div at bounding box center [969, 63] width 415 height 9
click at [1408, 179] on div at bounding box center [1338, 208] width 261 height 523
click at [588, 613] on span "pause" at bounding box center [589, 606] width 21 height 21
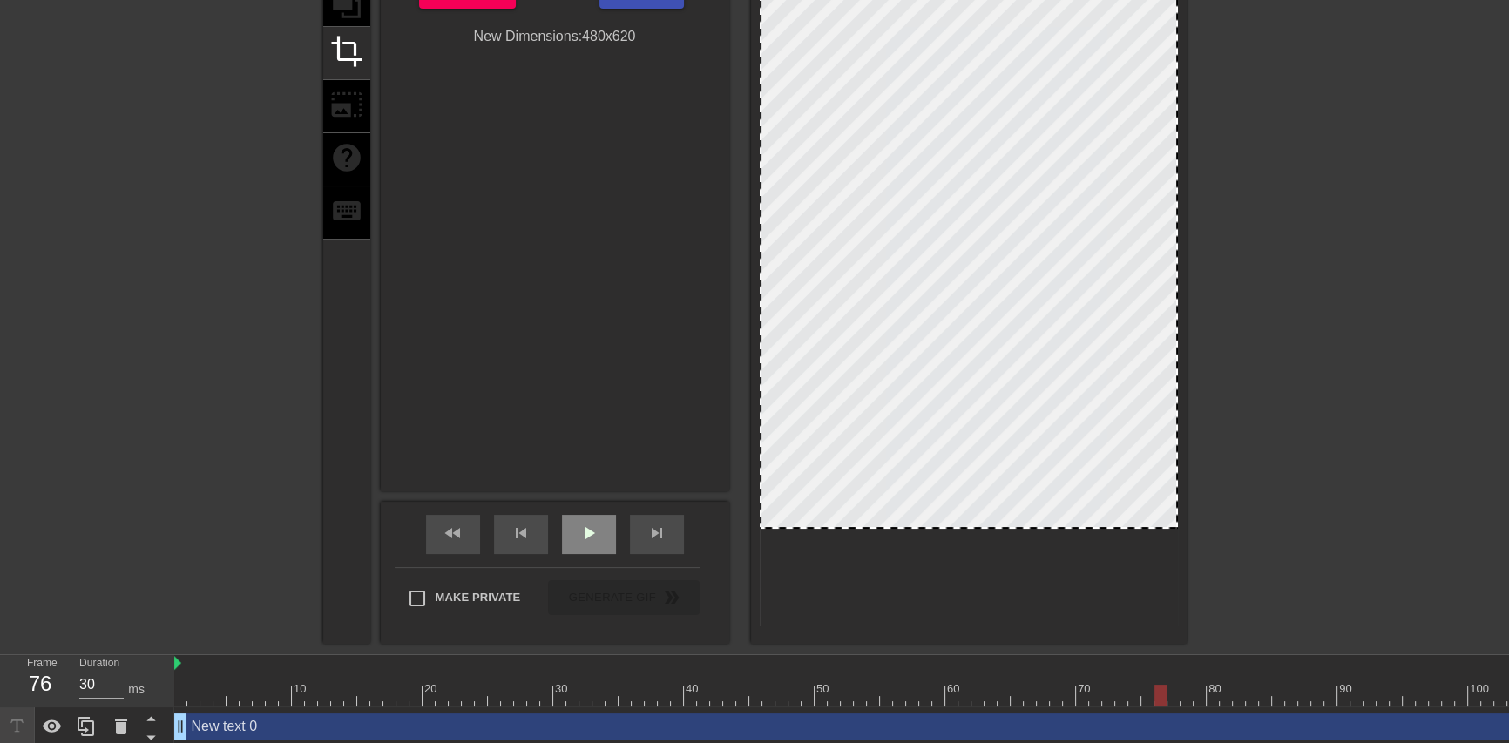
scroll to position [201, 0]
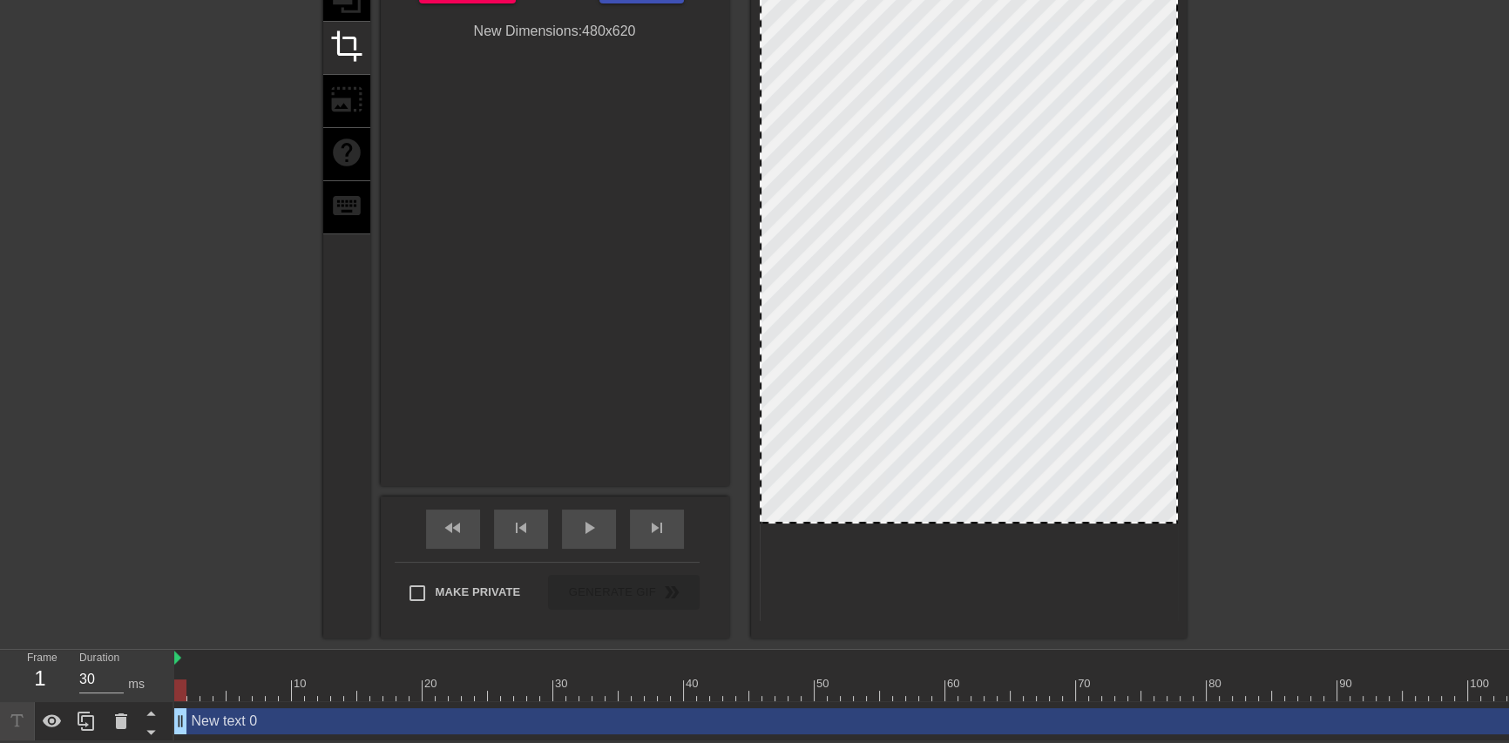
click at [183, 688] on div at bounding box center [1154, 691] width 1961 height 22
click at [131, 721] on div at bounding box center [121, 721] width 35 height 38
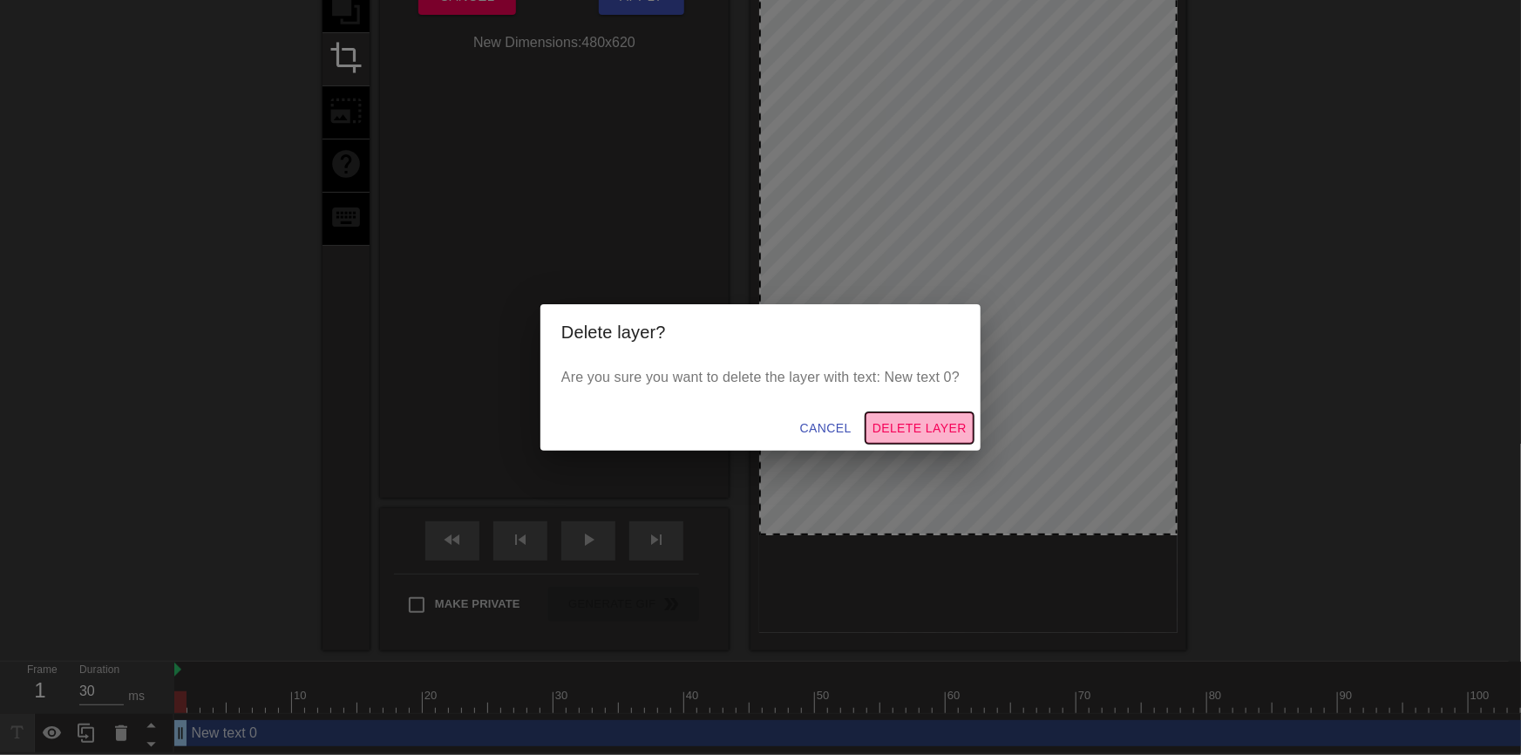
click at [917, 427] on span "Delete Layer" at bounding box center [919, 428] width 94 height 22
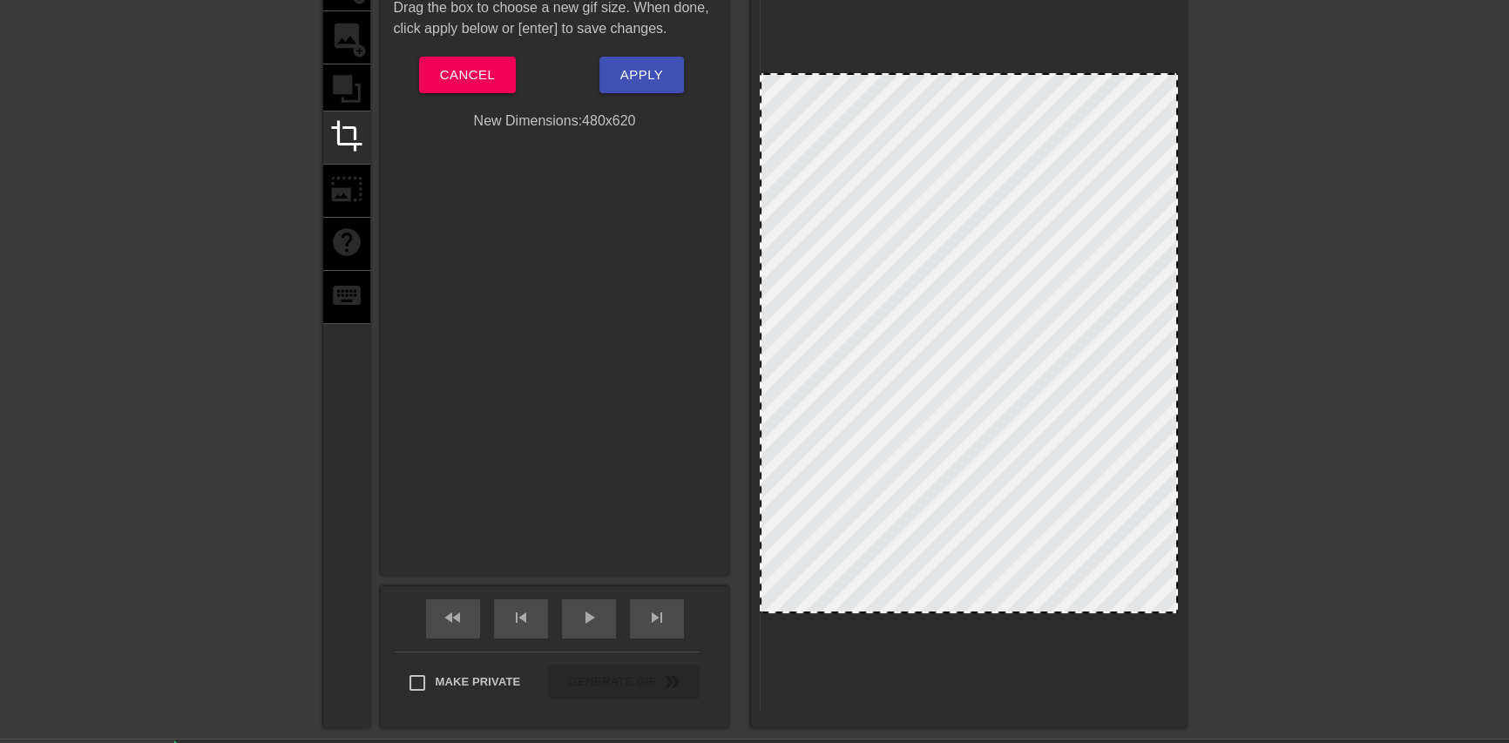
click at [559, 396] on div "Crop Gif Drag the box to choose a new gif size. When done, click apply below or…" at bounding box center [555, 267] width 349 height 618
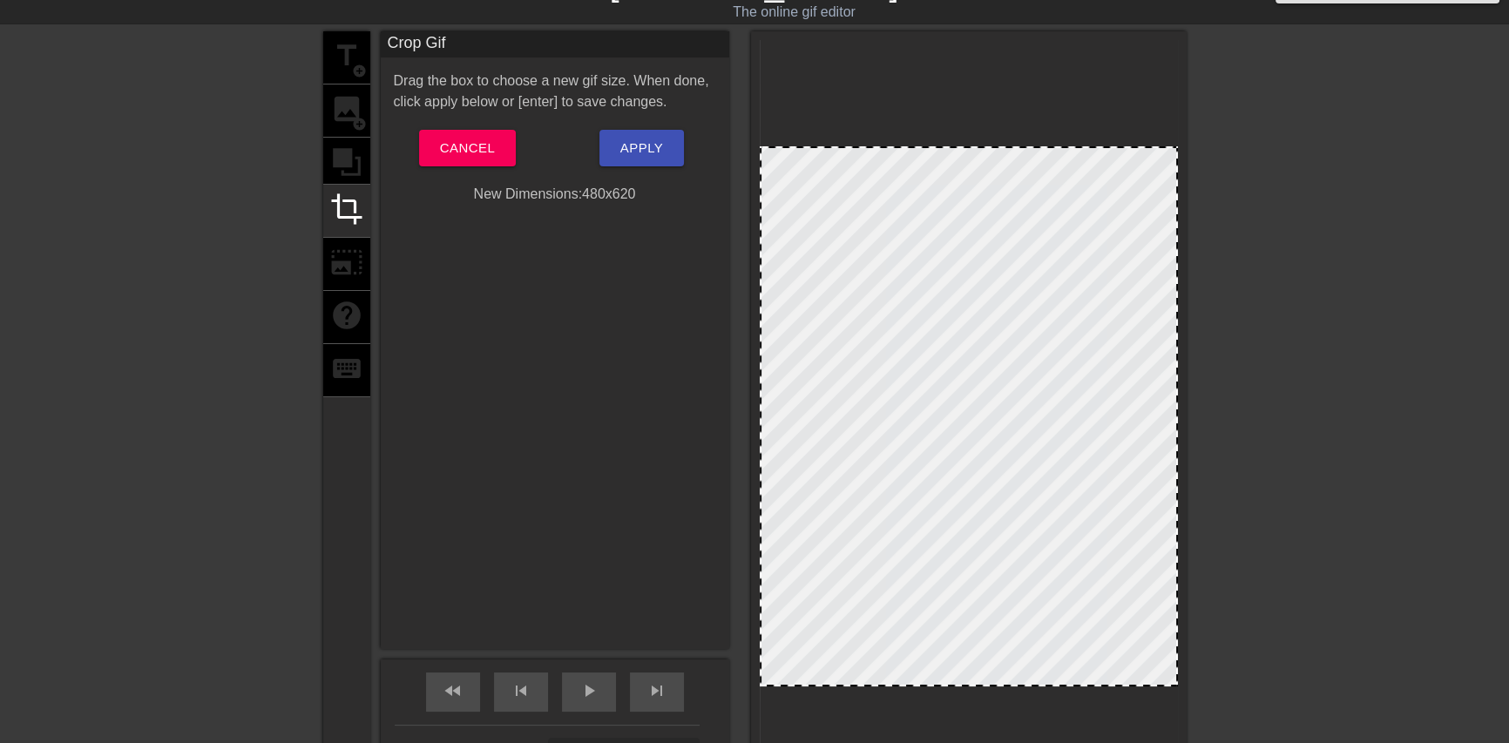
scroll to position [31, 0]
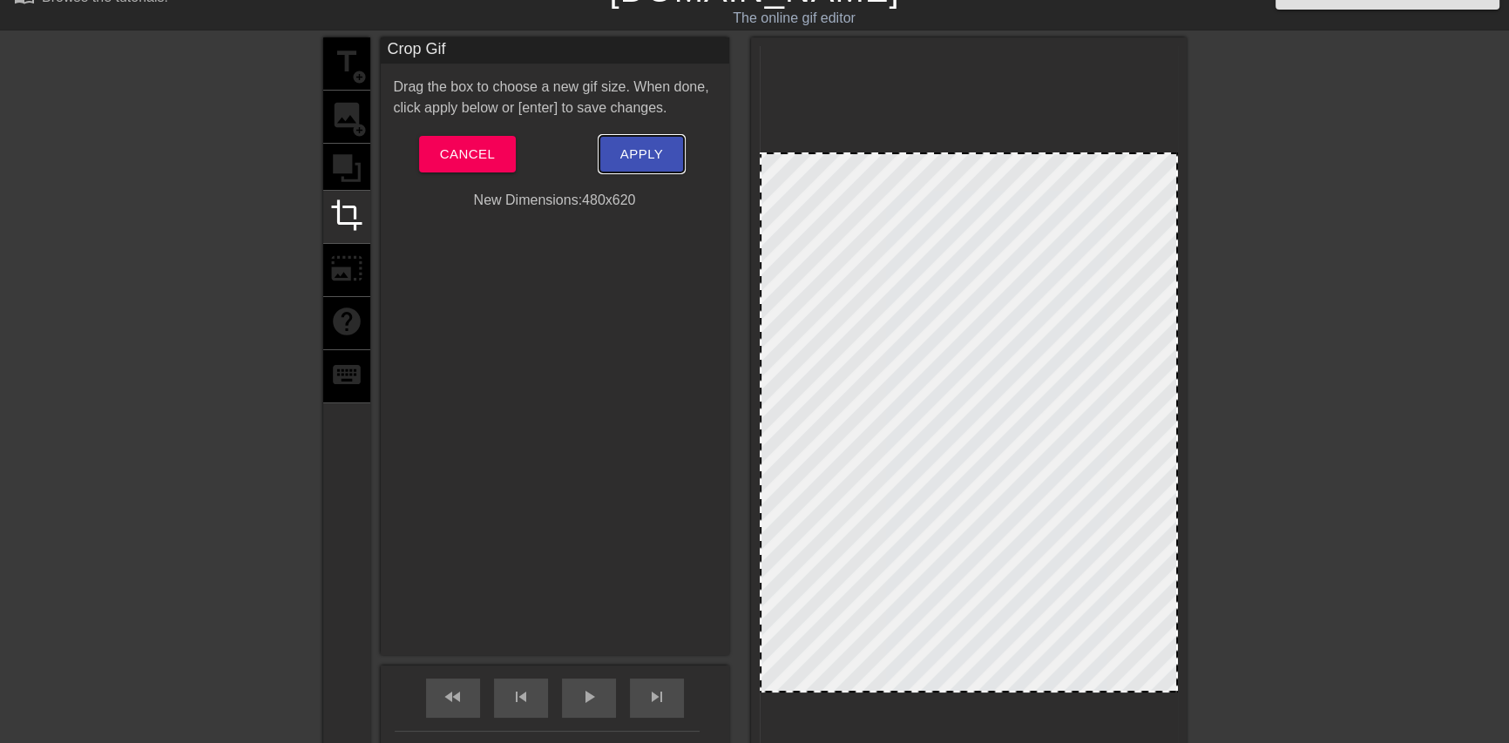
click at [643, 150] on span "Apply" at bounding box center [641, 154] width 43 height 23
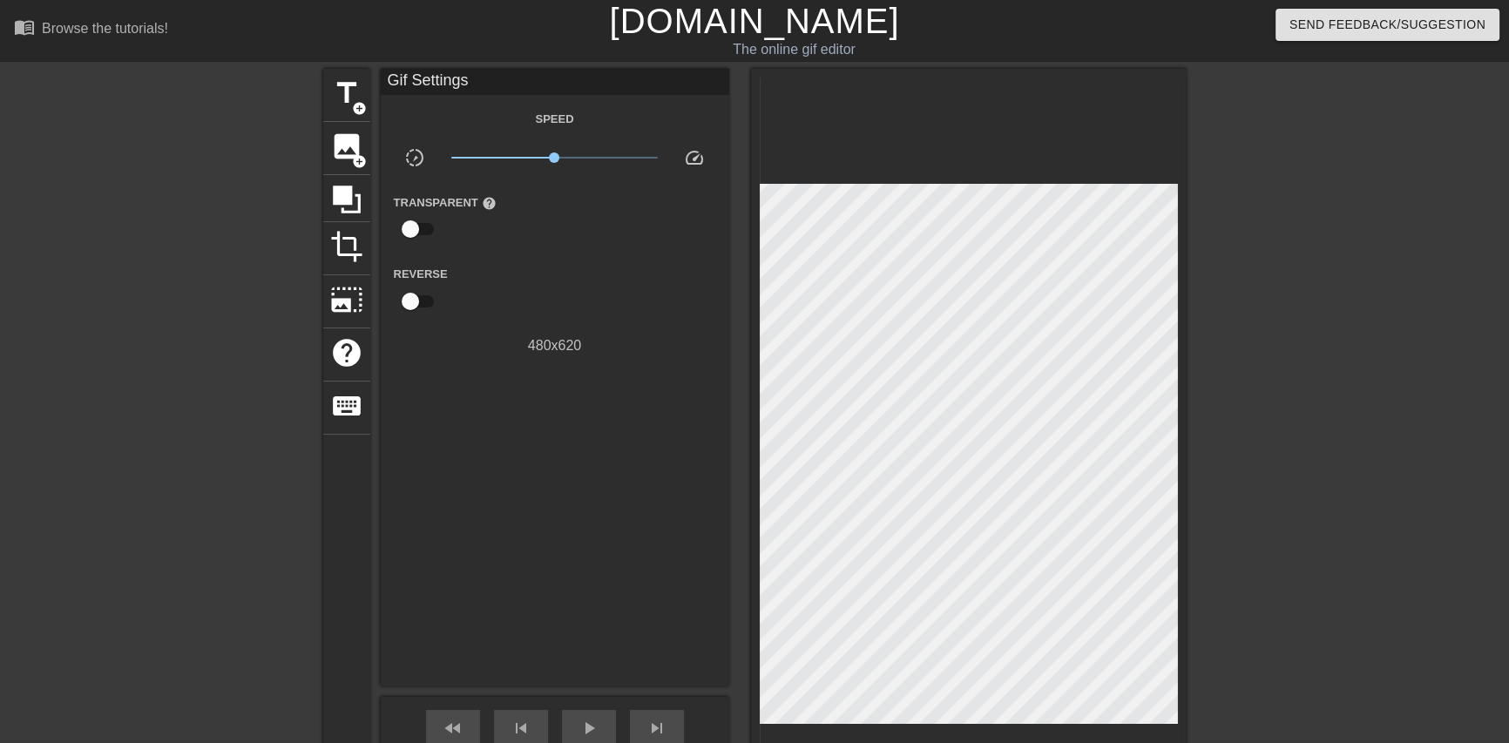
scroll to position [0, 0]
click at [342, 288] on span "photo_size_select_large" at bounding box center [346, 299] width 33 height 33
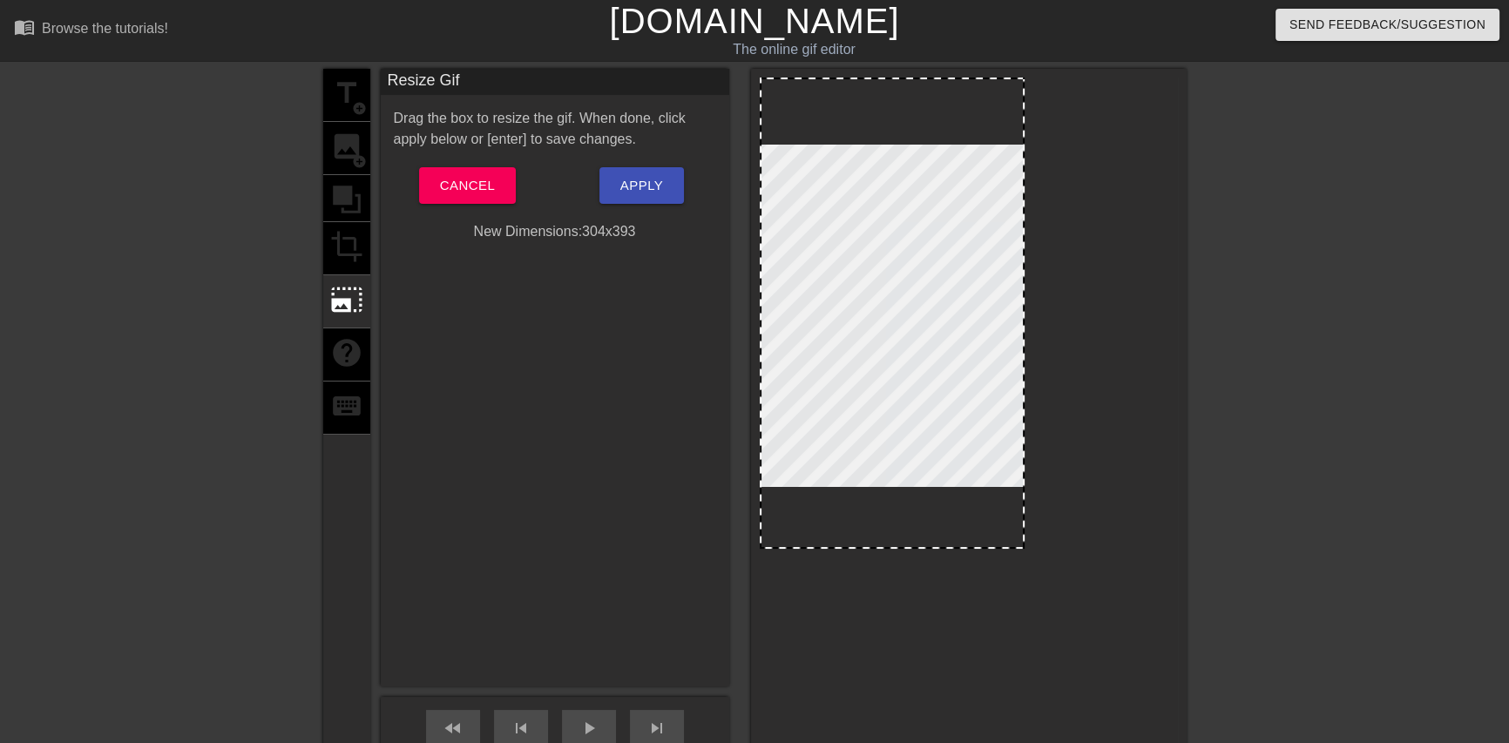
drag, startPoint x: 1174, startPoint y: 78, endPoint x: 1020, endPoint y: 137, distance: 164.1
click at [638, 317] on div "Resize Gif Drag the box to resize the gif. When done, click apply below or [ent…" at bounding box center [555, 378] width 349 height 618
click at [627, 178] on span "Apply" at bounding box center [641, 185] width 43 height 23
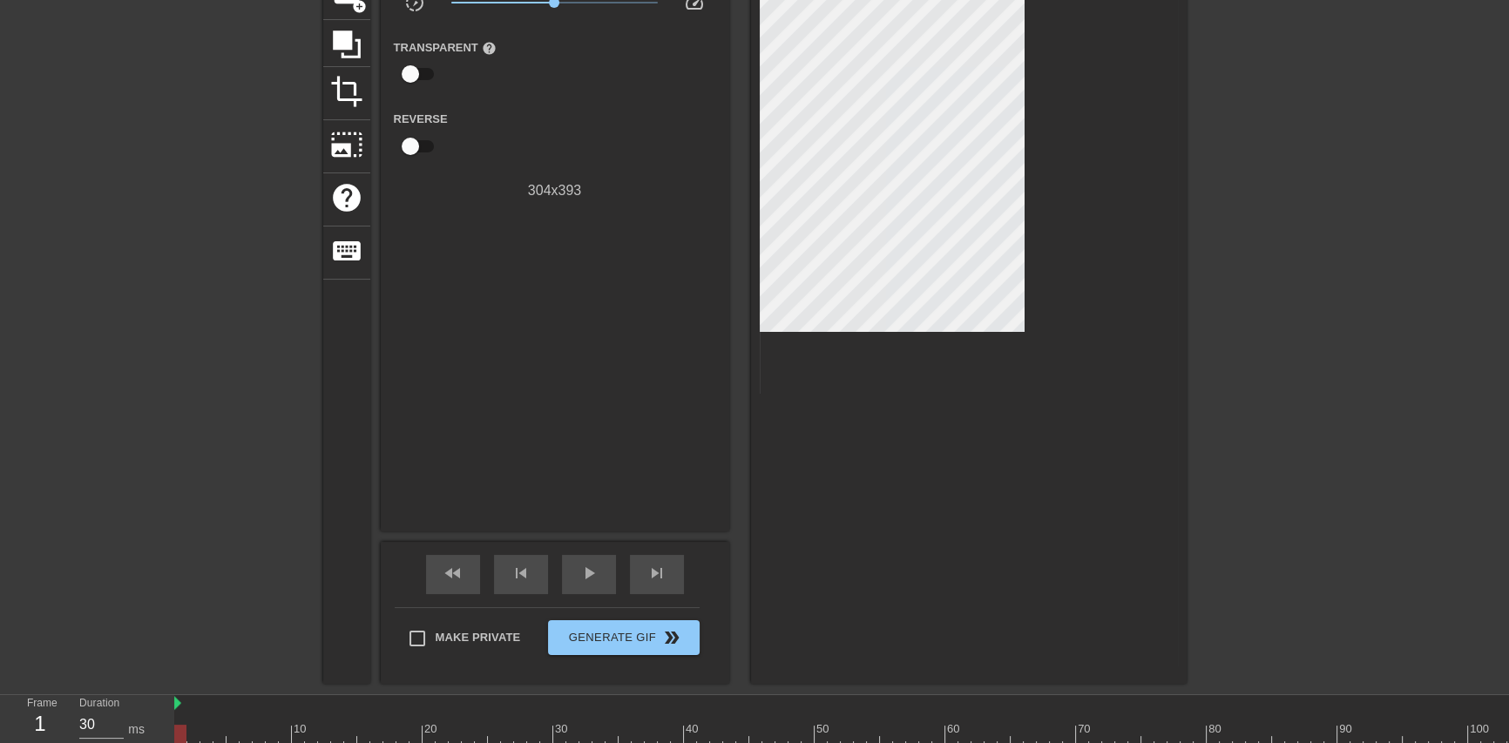
scroll to position [158, 0]
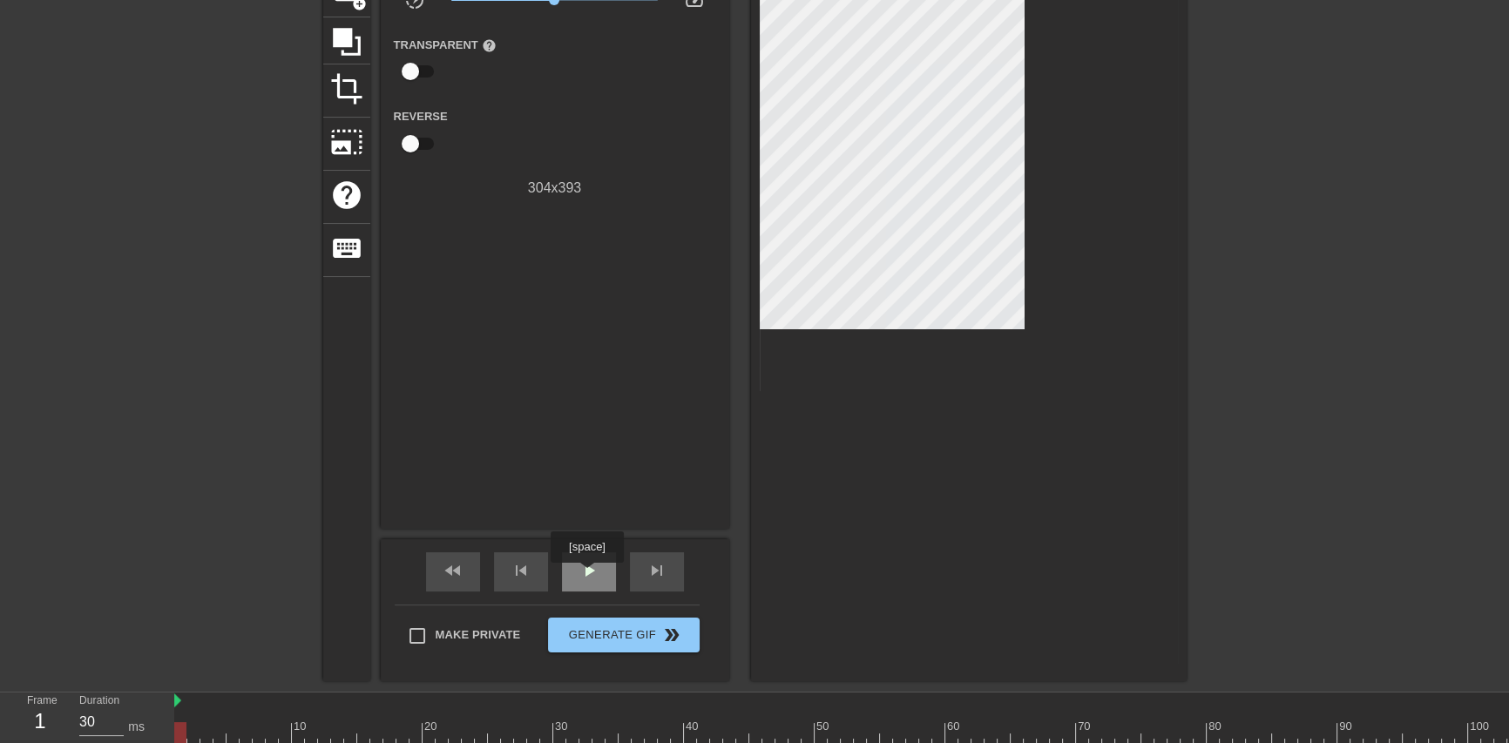
click at [586, 575] on span "play_arrow" at bounding box center [589, 570] width 21 height 21
drag, startPoint x: 600, startPoint y: 575, endPoint x: 528, endPoint y: 591, distance: 73.2
click at [597, 575] on div "pause" at bounding box center [589, 571] width 54 height 39
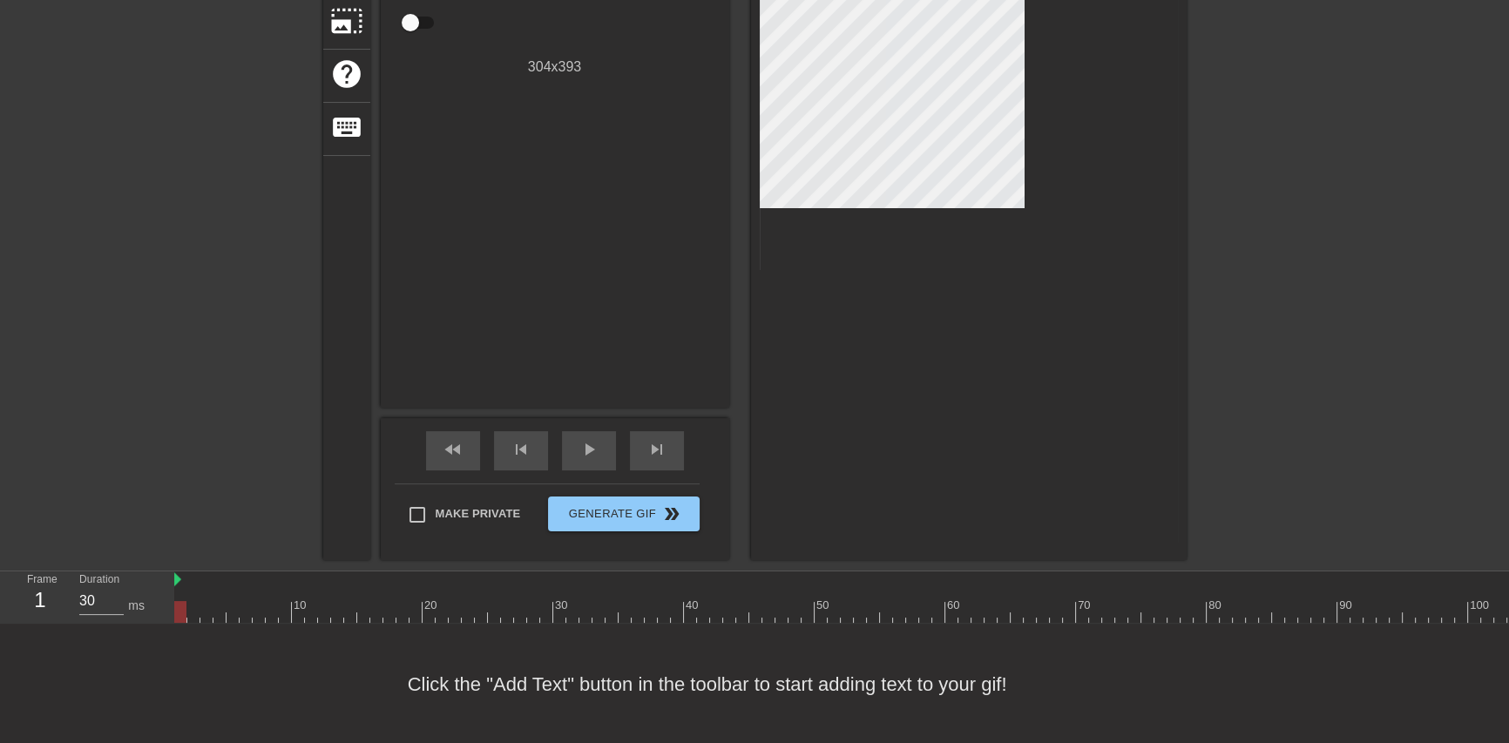
scroll to position [280, 0]
click at [179, 605] on div at bounding box center [180, 611] width 12 height 22
click at [198, 610] on div at bounding box center [1154, 611] width 1961 height 22
type input "30"
click at [186, 610] on div at bounding box center [1154, 611] width 1961 height 22
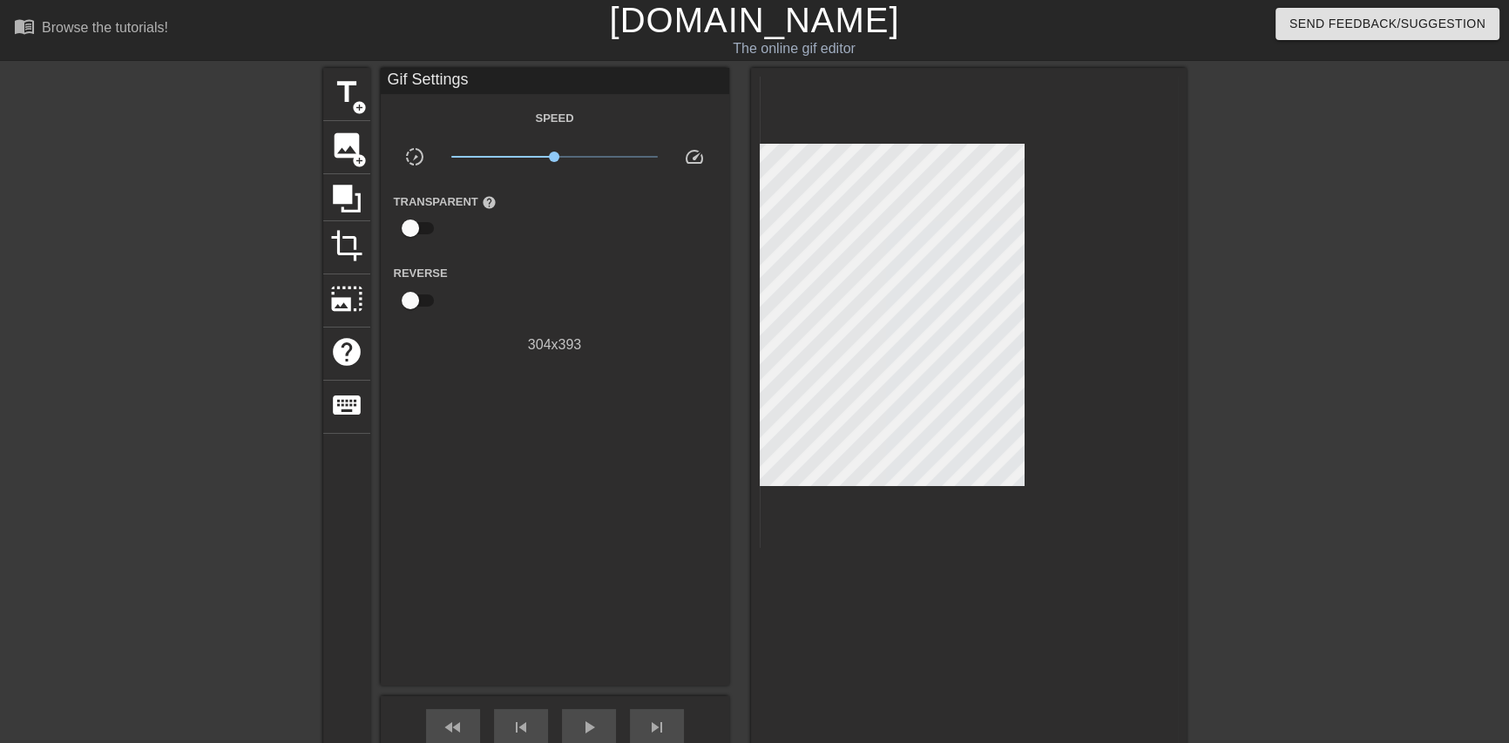
scroll to position [0, 0]
click at [357, 157] on span "add_circle" at bounding box center [359, 161] width 15 height 15
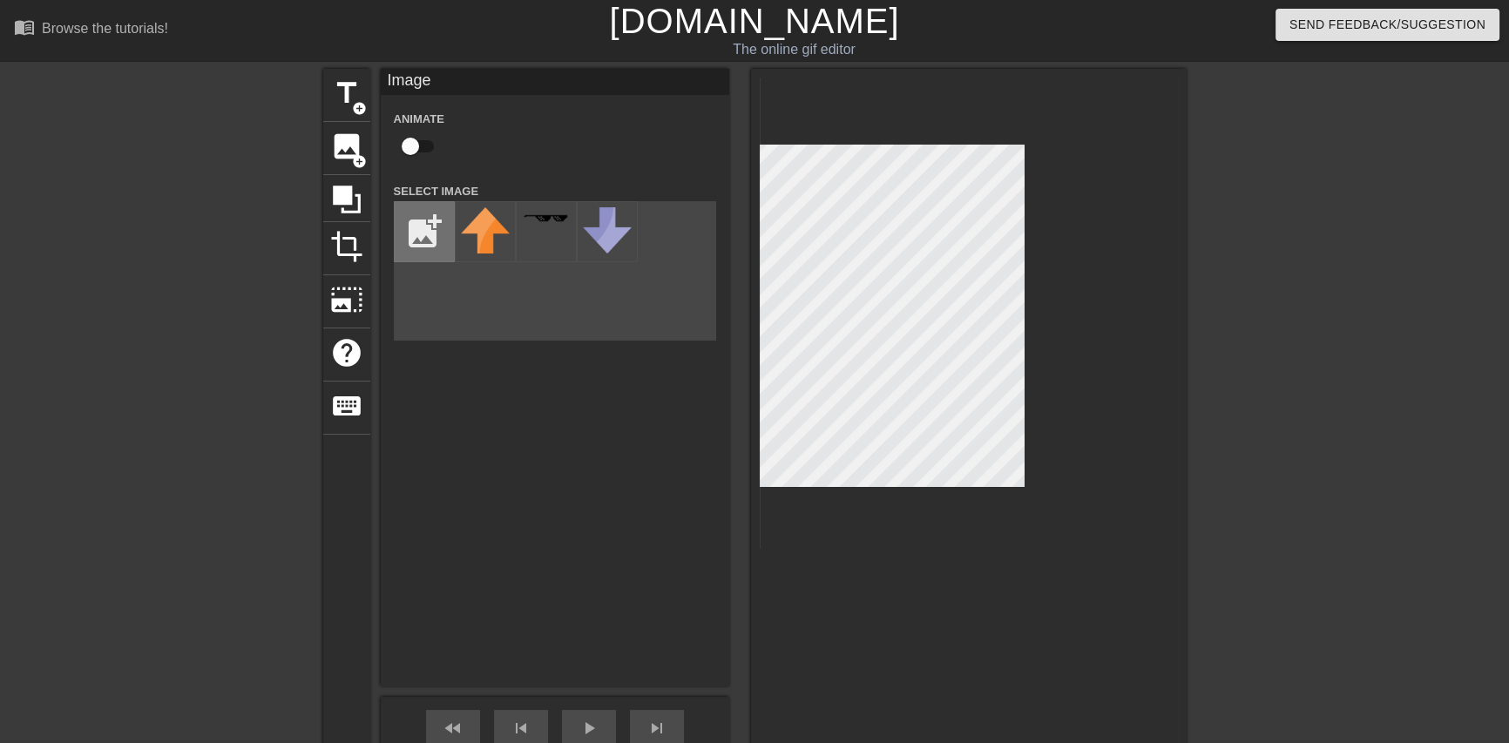
click at [437, 234] on input "file" at bounding box center [424, 231] width 59 height 59
type input "C:\fakepath\coollogo_com-4187223.png"
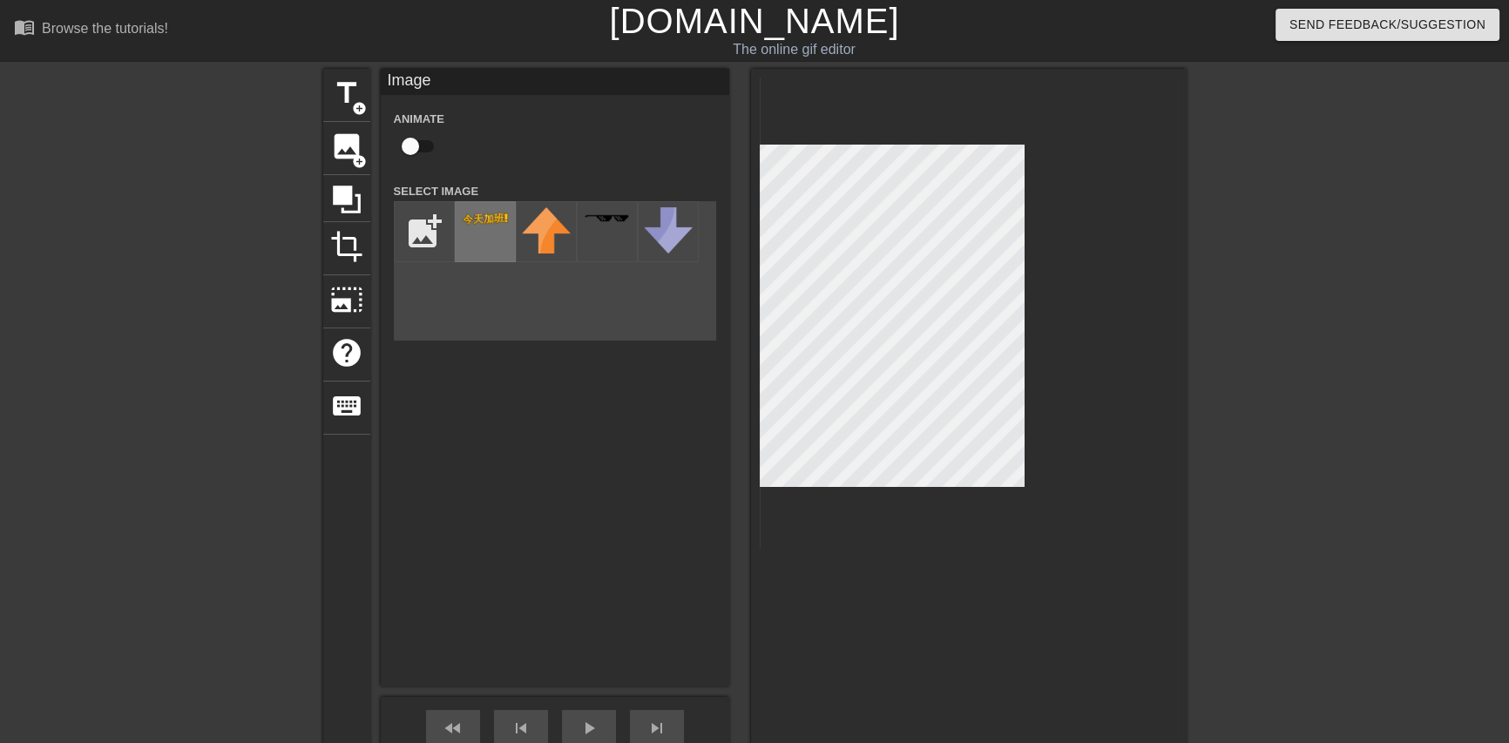
click at [487, 228] on img at bounding box center [485, 218] width 49 height 19
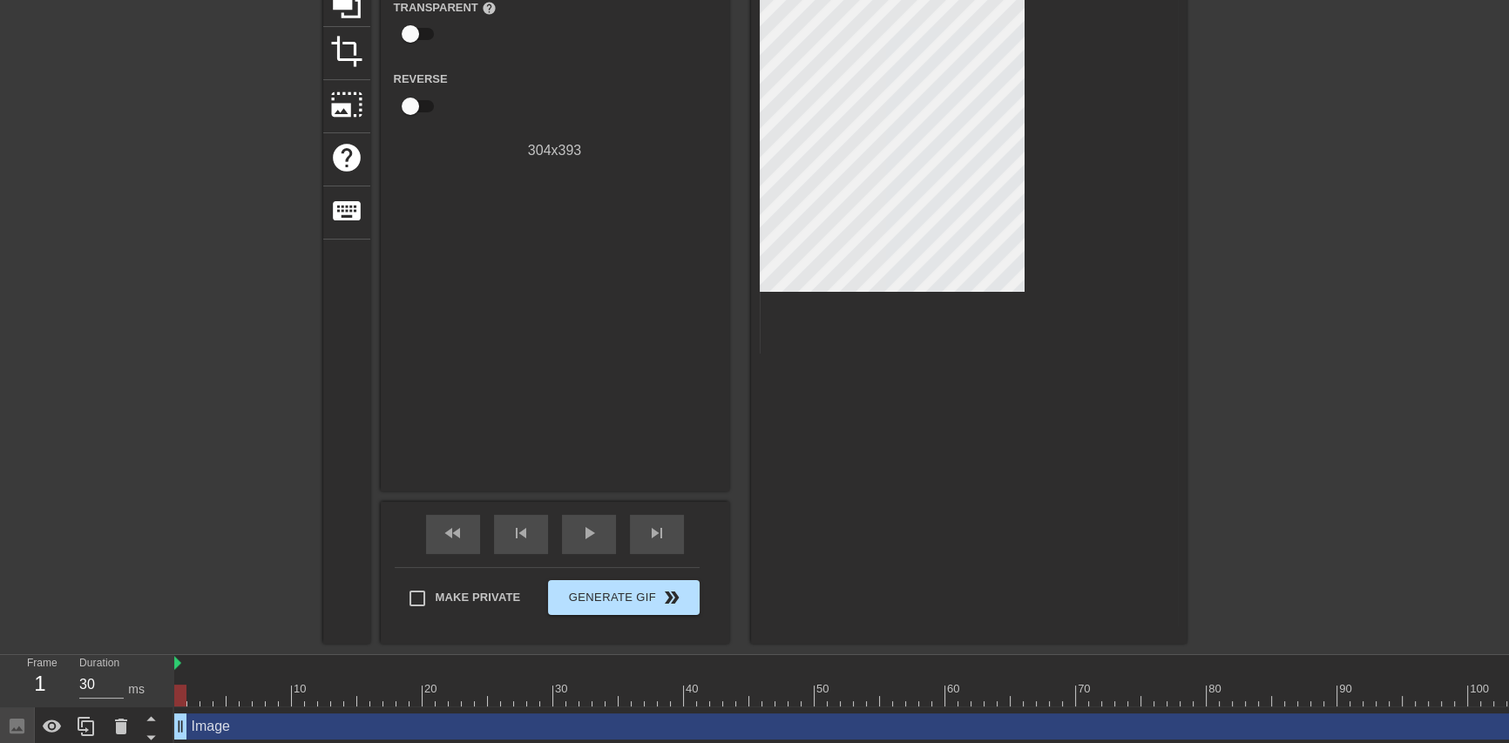
scroll to position [201, 0]
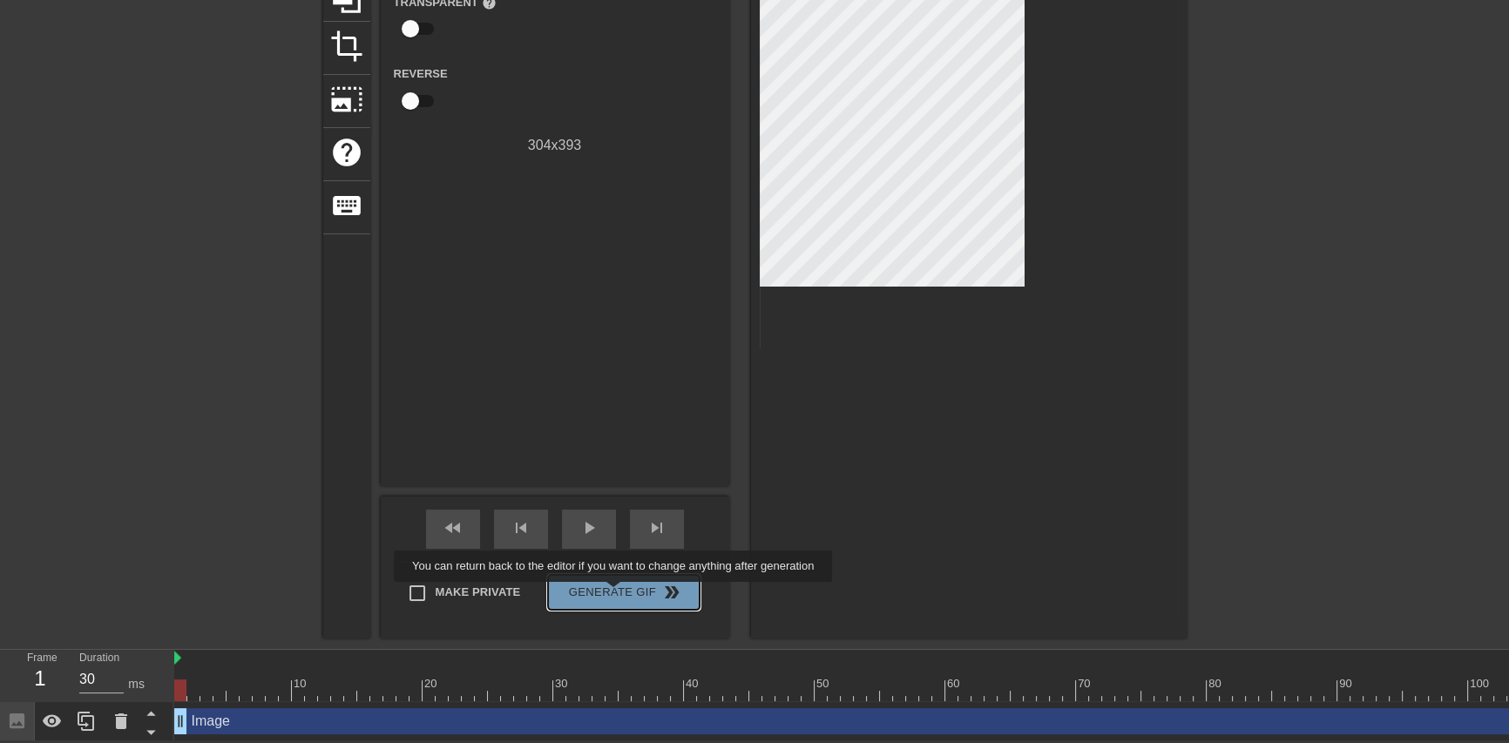
click at [615, 593] on span "Generate Gif double_arrow" at bounding box center [623, 592] width 137 height 21
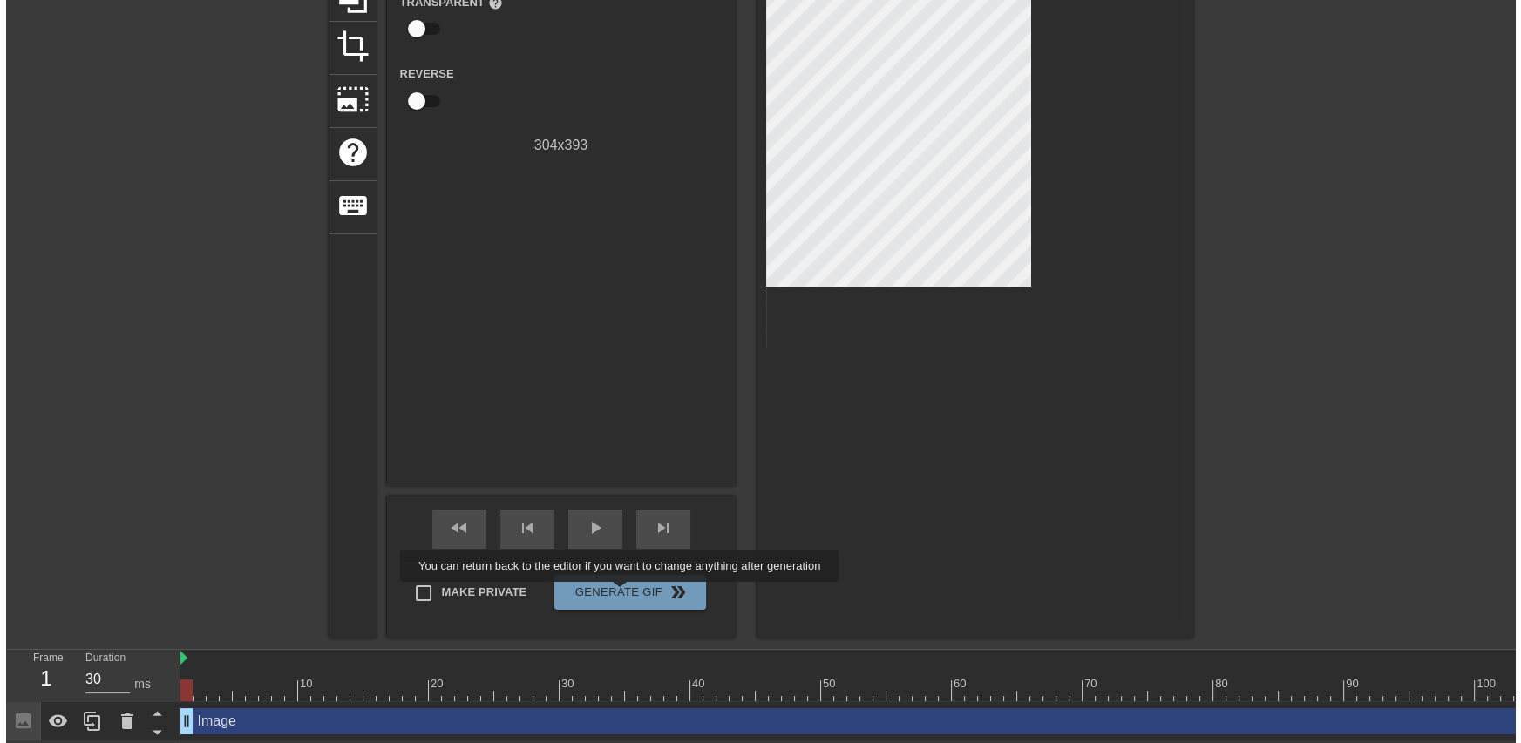
scroll to position [0, 0]
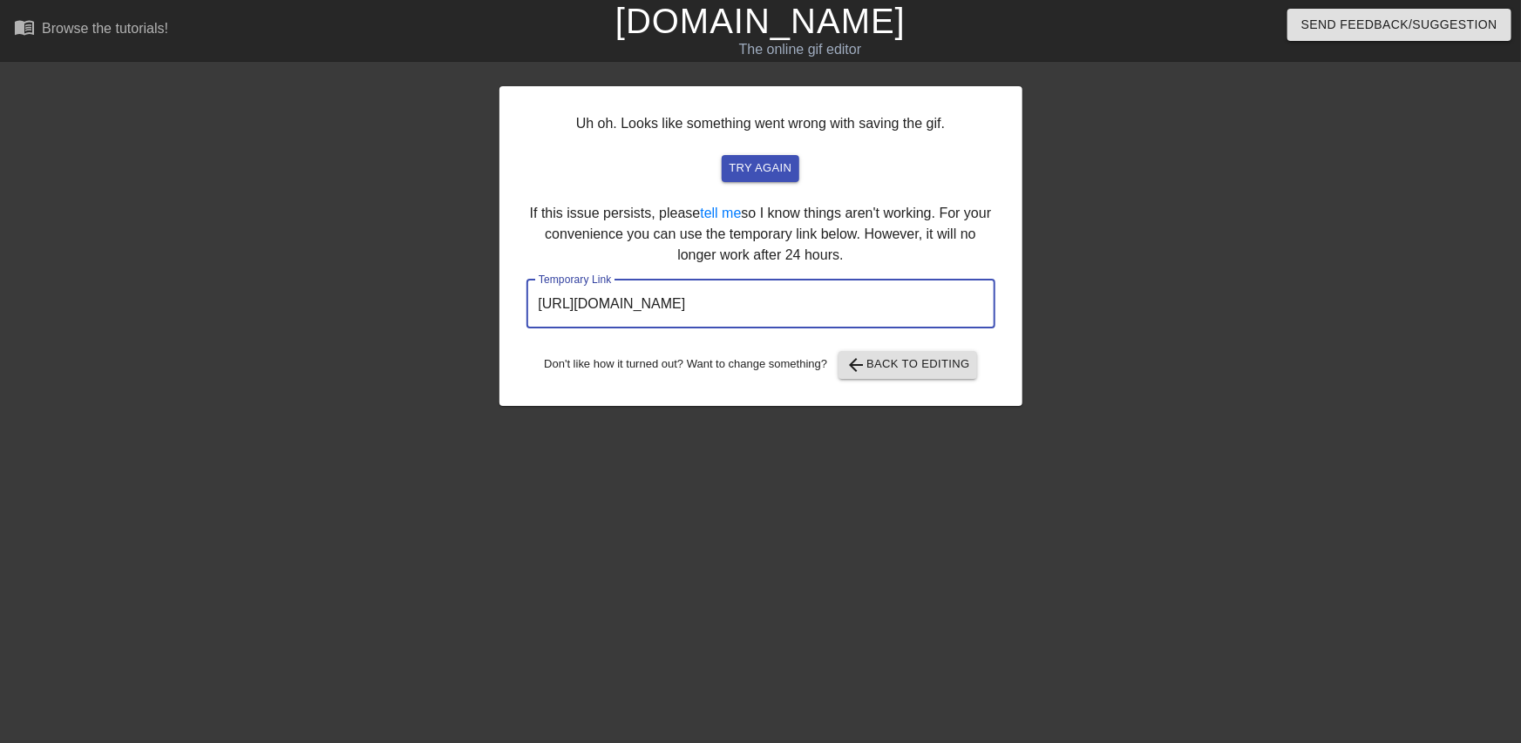
click at [769, 312] on input "https://www.gifntext.com/temp_generations/FNjFXFUD.gif" at bounding box center [760, 304] width 469 height 49
drag, startPoint x: 925, startPoint y: 313, endPoint x: 539, endPoint y: 317, distance: 386.0
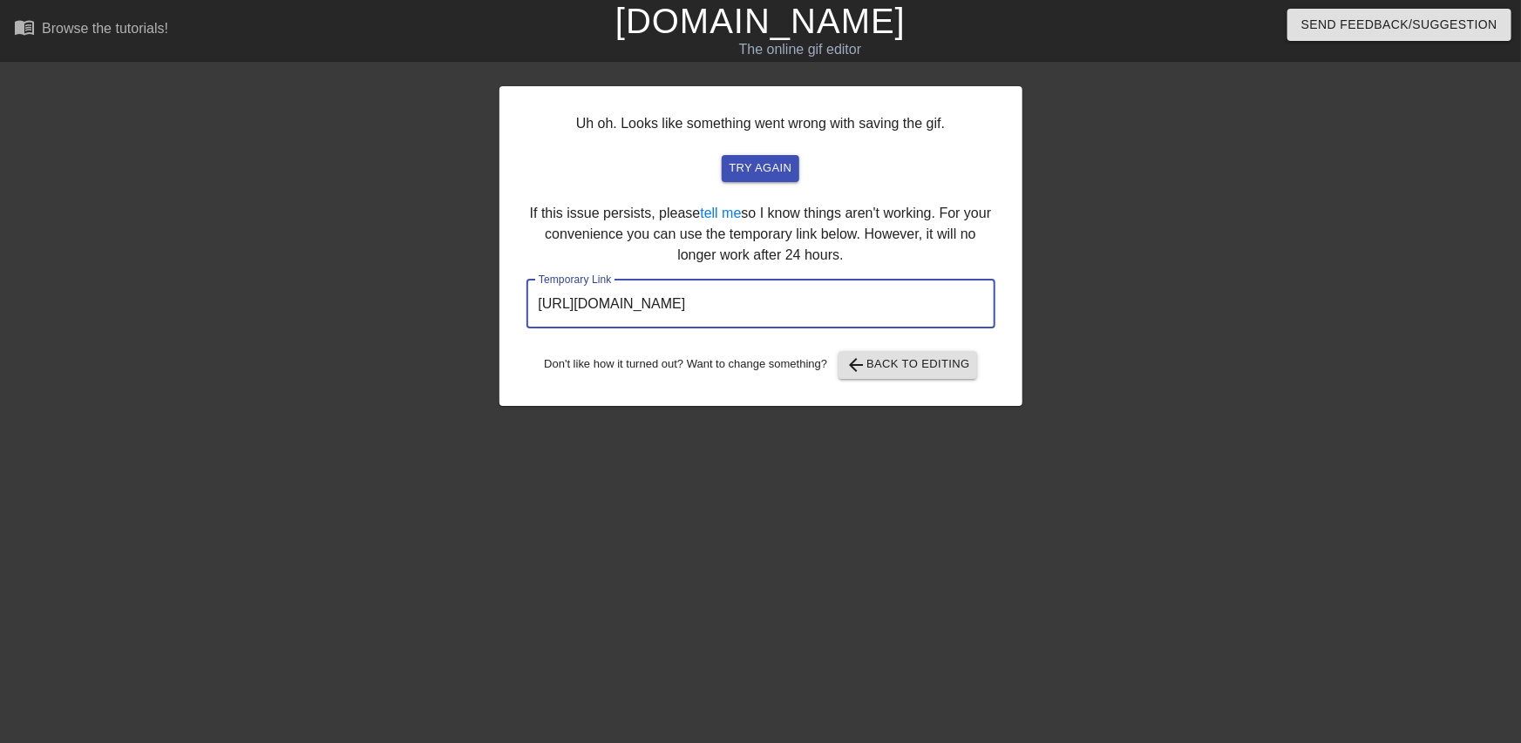
click at [539, 317] on input "https://www.gifntext.com/temp_generations/FNjFXFUD.gif" at bounding box center [760, 304] width 469 height 49
